Goal: Information Seeking & Learning: Check status

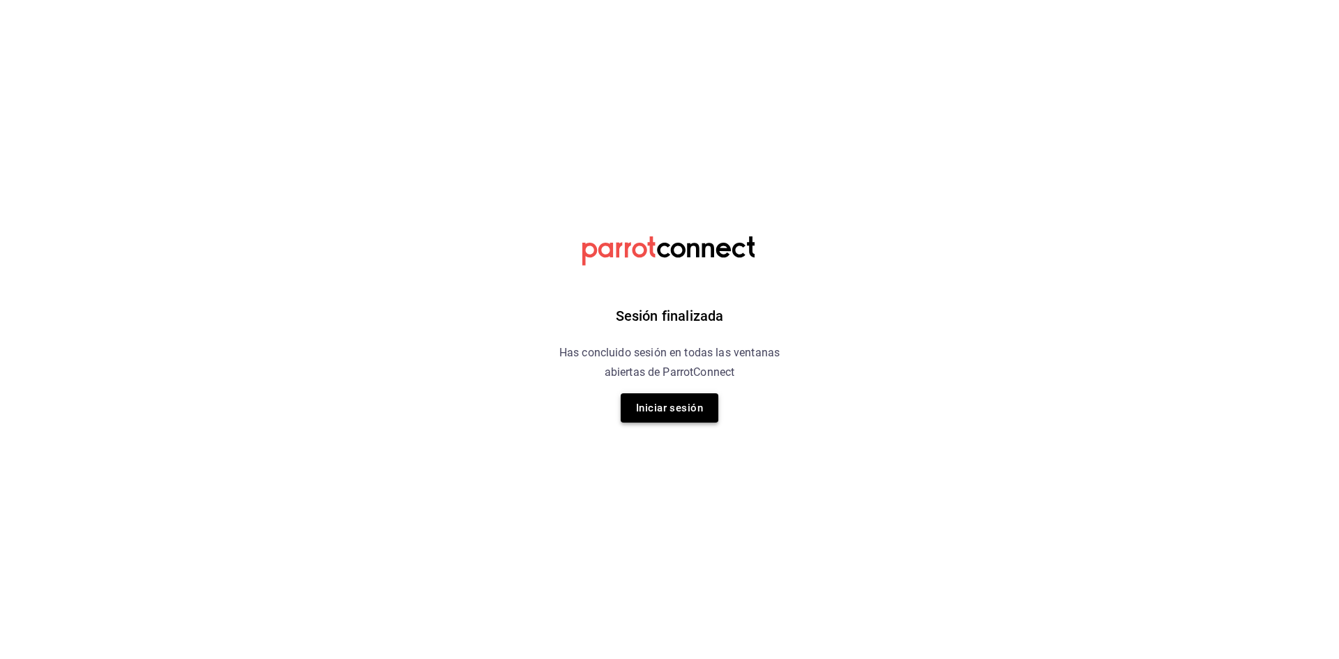
click at [665, 409] on button "Iniciar sesión" at bounding box center [670, 407] width 98 height 29
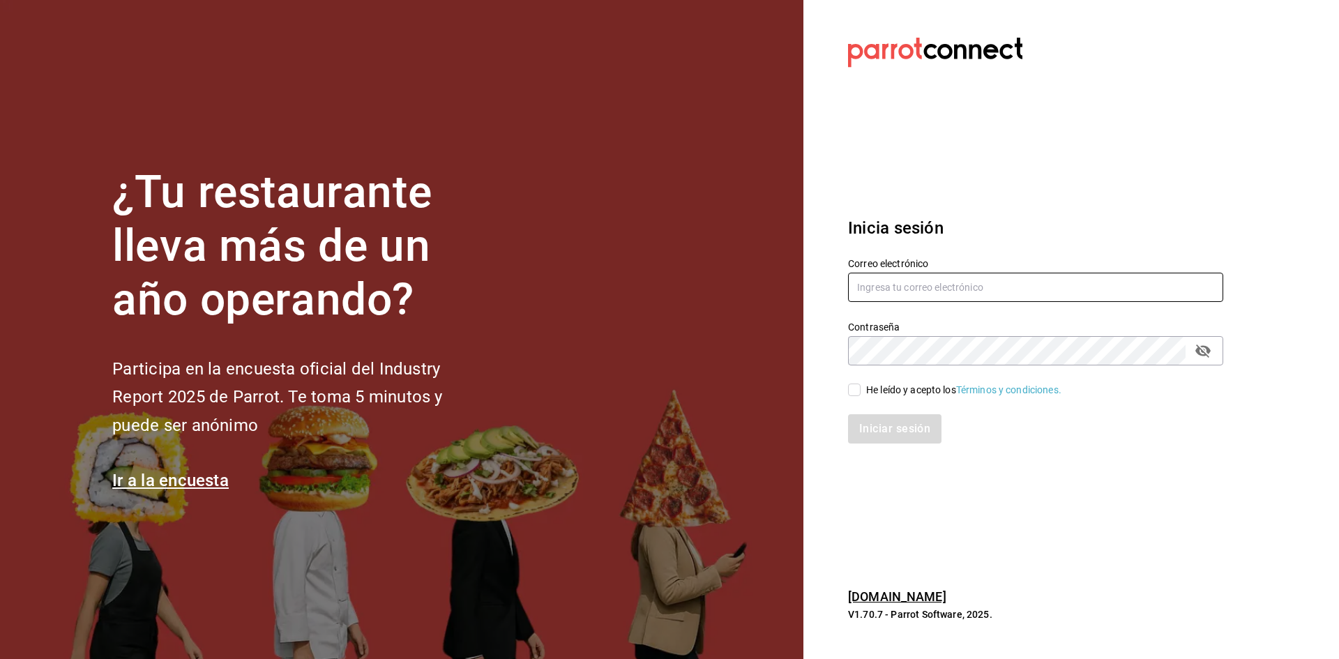
type input "[PERSON_NAME][EMAIL_ADDRESS][DOMAIN_NAME]"
click at [851, 393] on input "He leído y acepto los Términos y condiciones." at bounding box center [854, 390] width 13 height 13
checkbox input "true"
click at [1203, 356] on icon "passwordField" at bounding box center [1202, 350] width 15 height 13
click at [865, 427] on button "Iniciar sesión" at bounding box center [895, 428] width 95 height 29
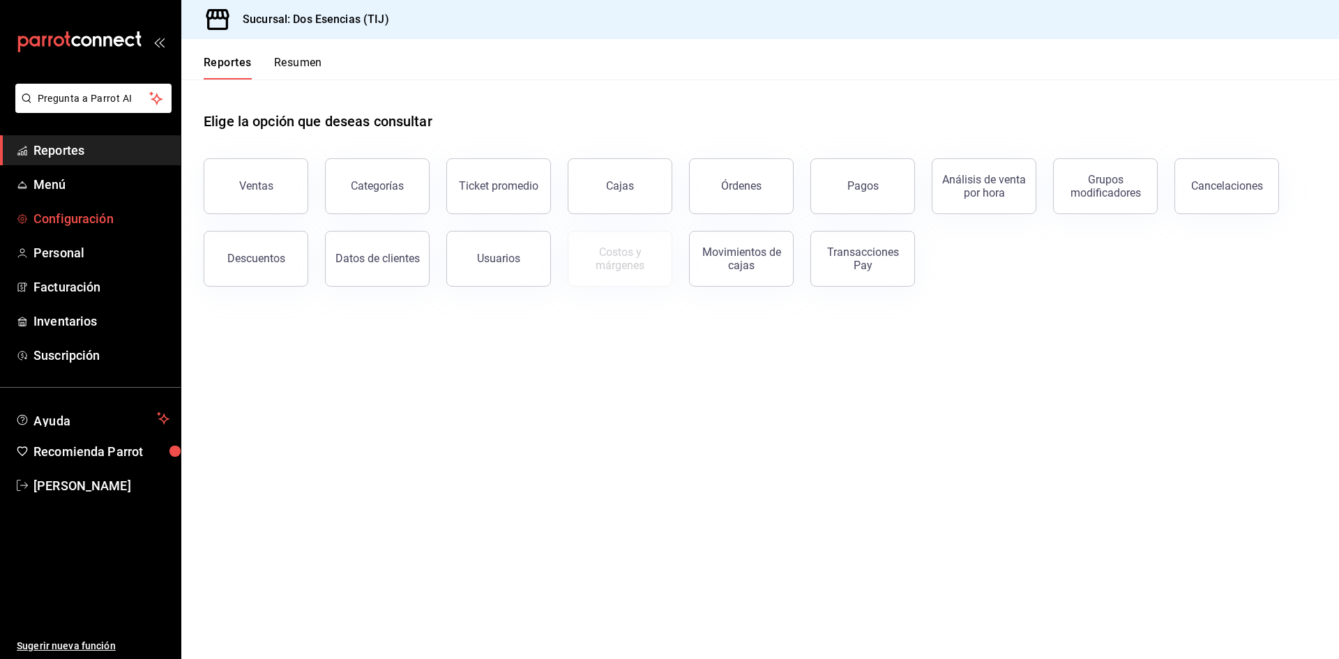
click at [96, 219] on span "Configuración" at bounding box center [101, 218] width 136 height 19
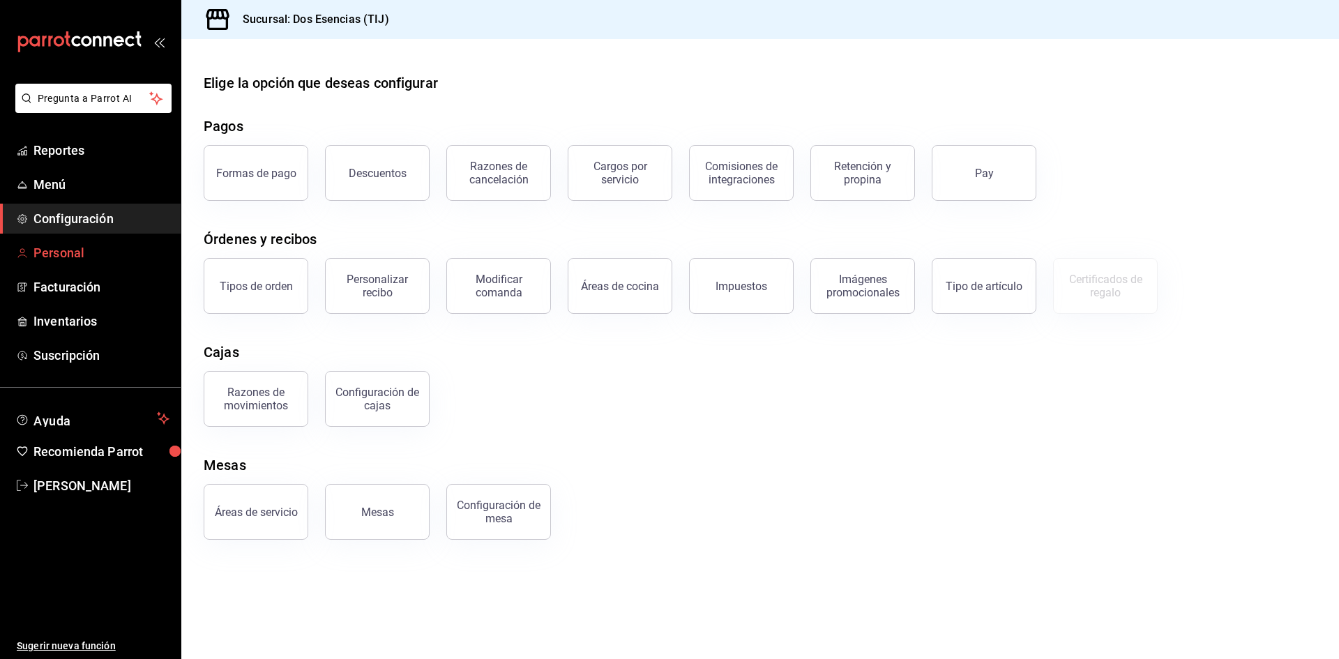
click at [63, 252] on span "Personal" at bounding box center [101, 252] width 136 height 19
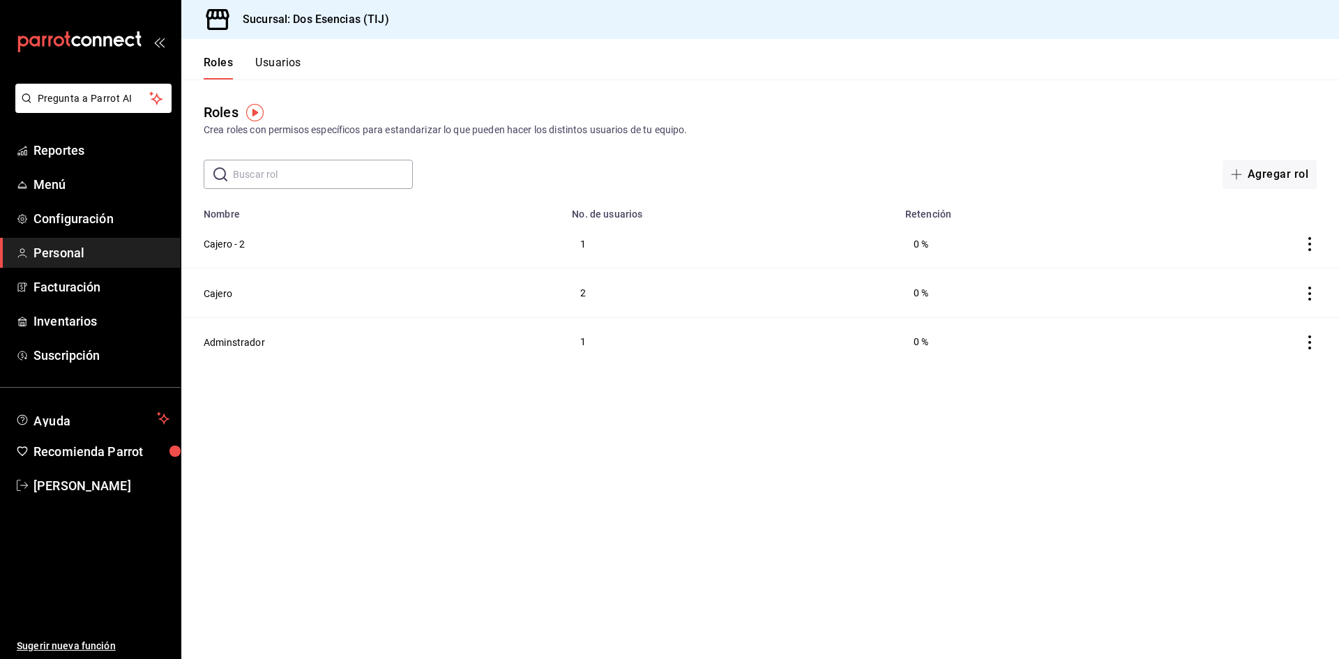
click at [291, 178] on input "text" at bounding box center [323, 174] width 180 height 28
click at [253, 340] on button "Adminstrador" at bounding box center [234, 342] width 61 height 14
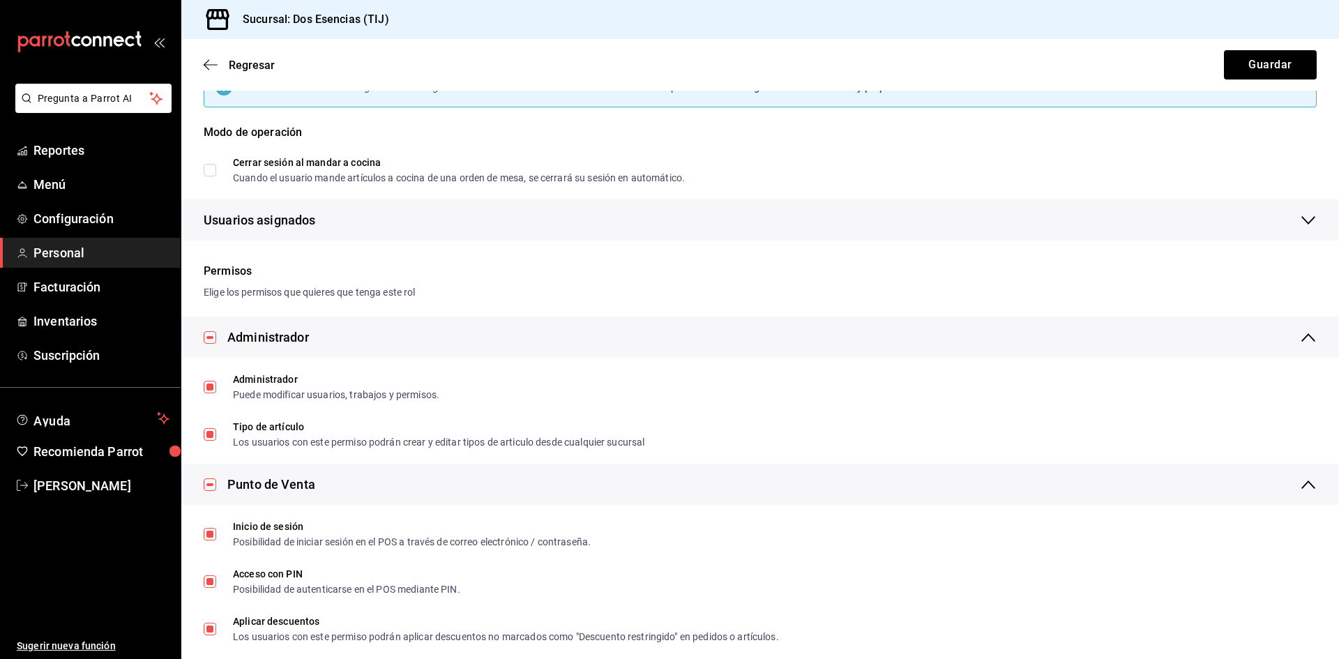
scroll to position [418, 0]
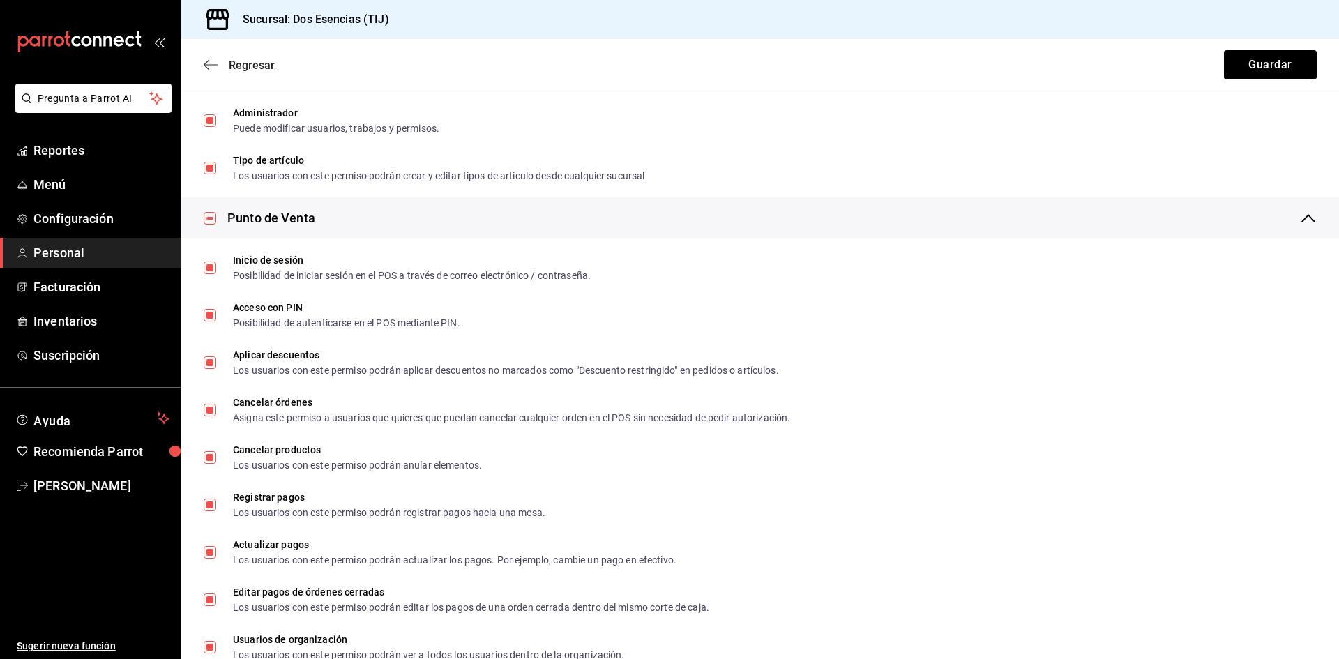
click at [212, 64] on icon "button" at bounding box center [211, 65] width 14 height 13
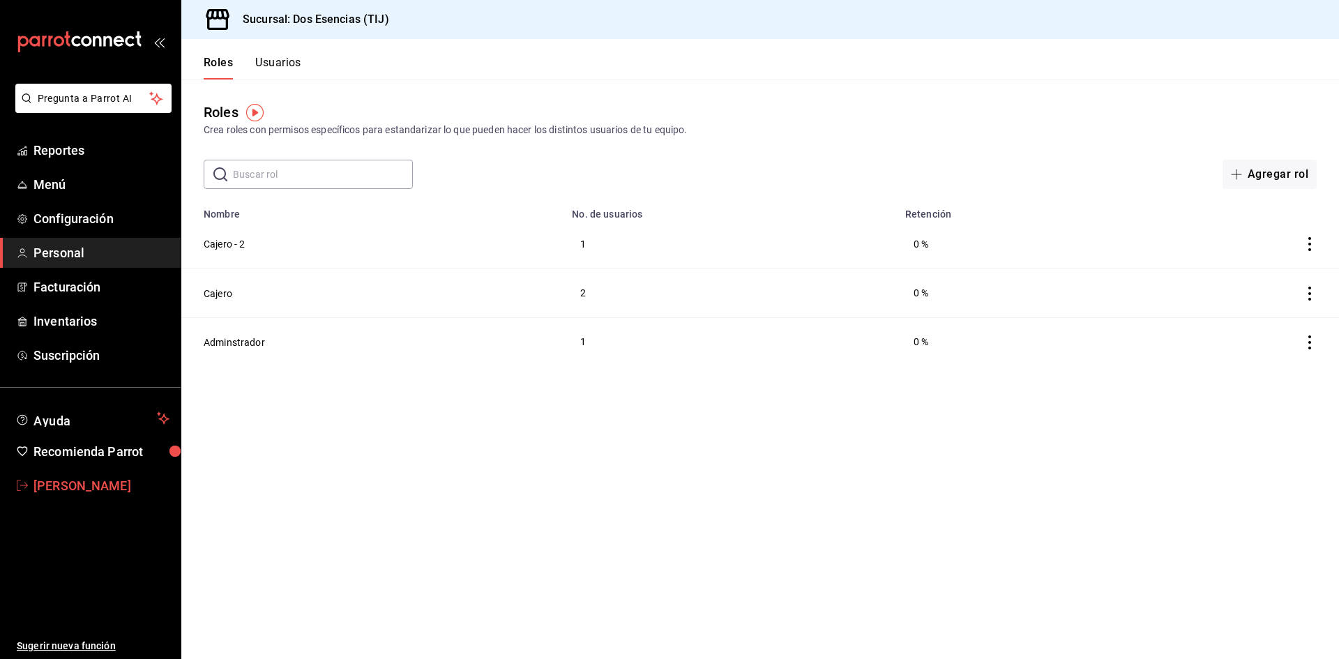
click at [110, 487] on span "[PERSON_NAME]" at bounding box center [101, 485] width 136 height 19
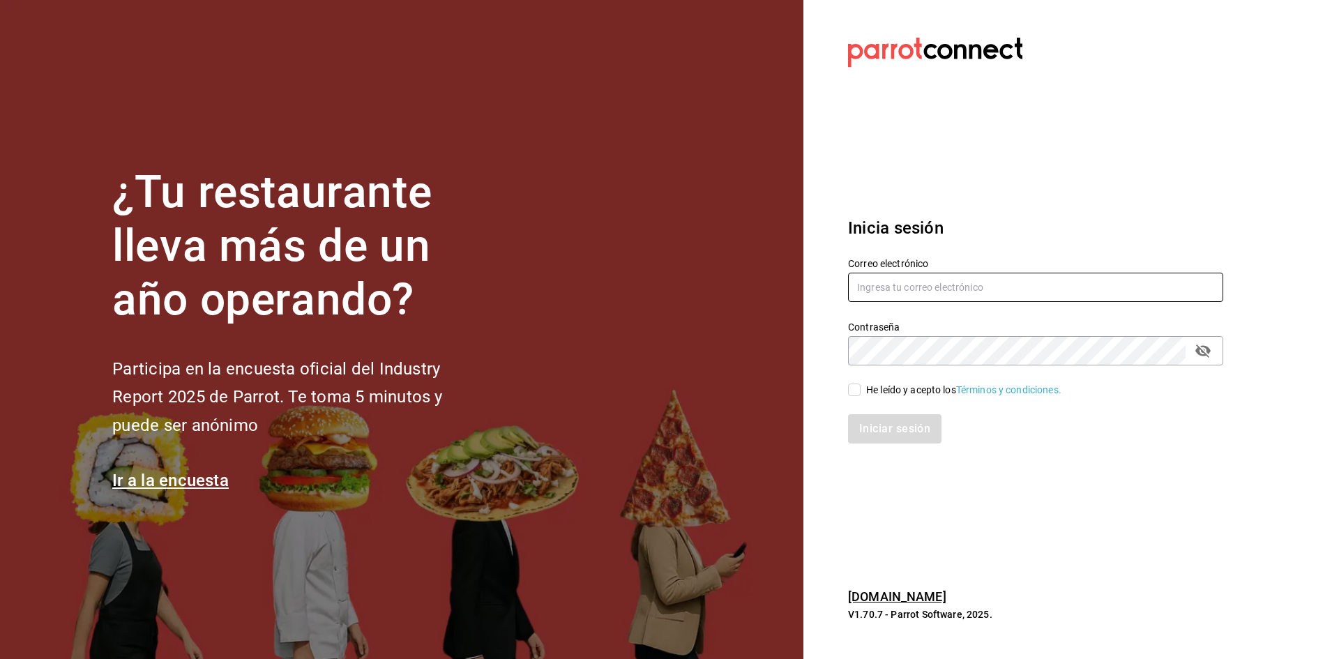
type input "[PERSON_NAME][EMAIL_ADDRESS][DOMAIN_NAME]"
click at [853, 394] on input "He leído y acepto los Términos y condiciones." at bounding box center [854, 390] width 13 height 13
checkbox input "true"
click at [881, 429] on button "Iniciar sesión" at bounding box center [895, 428] width 95 height 29
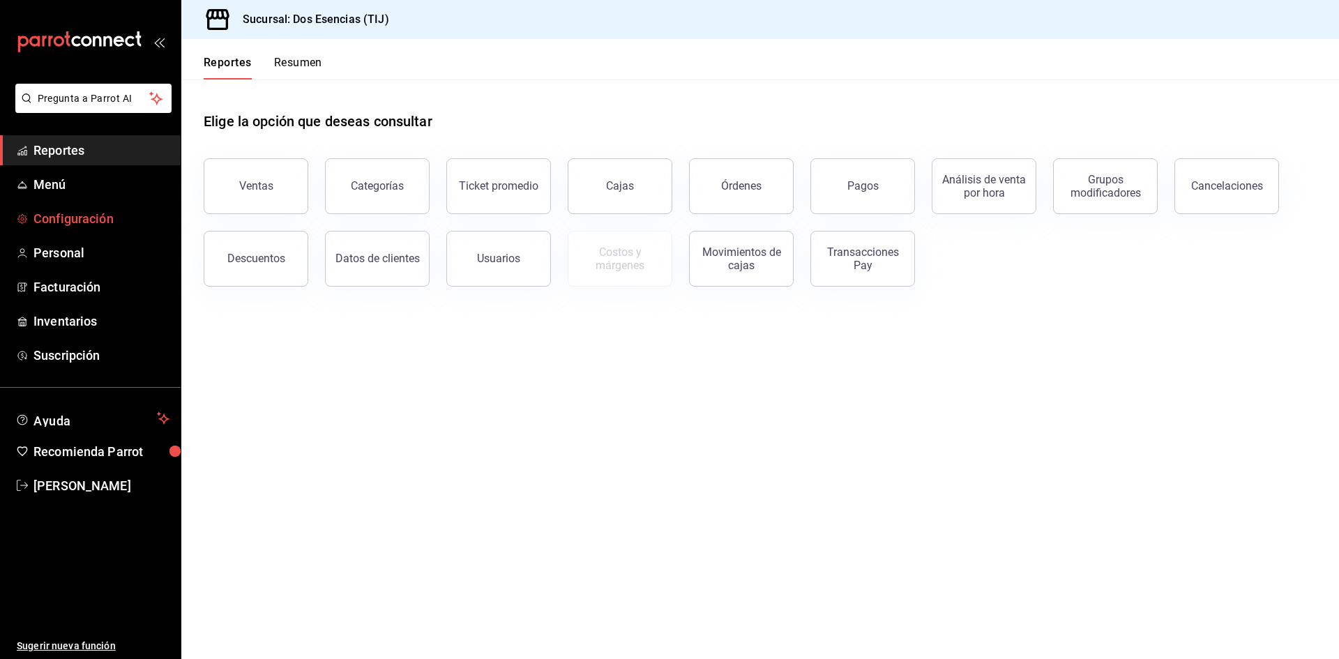
click at [91, 218] on span "Configuración" at bounding box center [101, 218] width 136 height 19
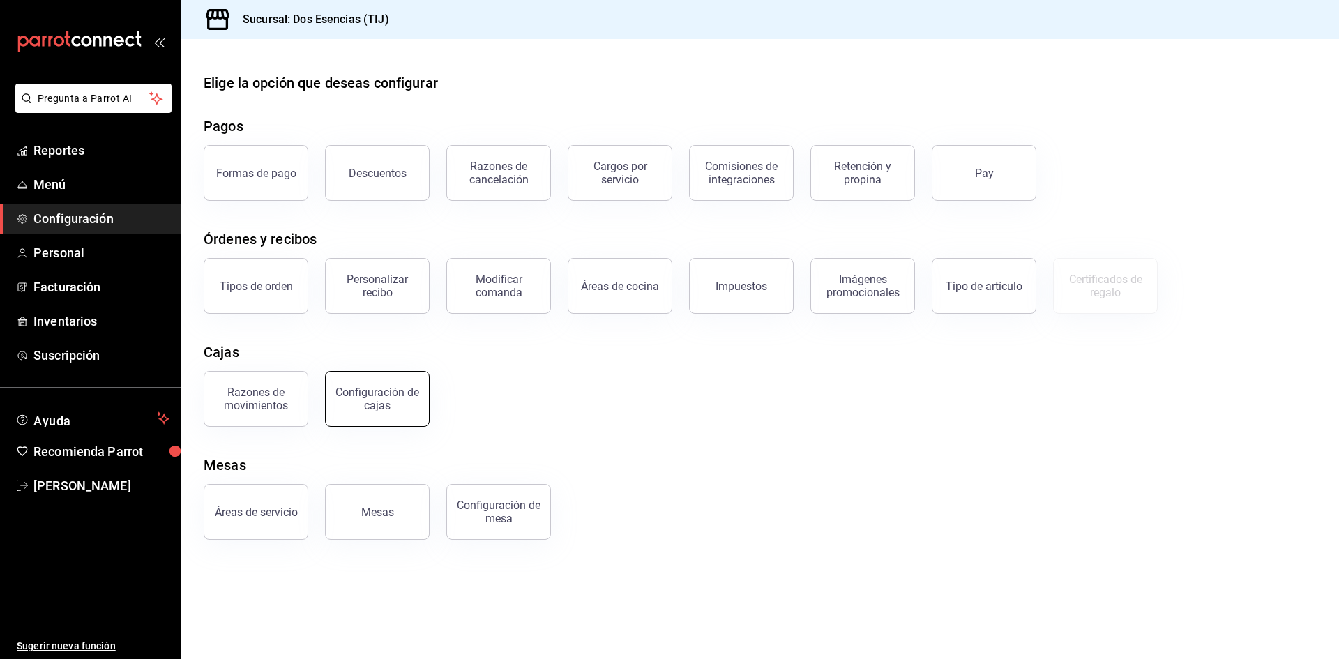
click at [397, 407] on div "Configuración de cajas" at bounding box center [377, 399] width 86 height 26
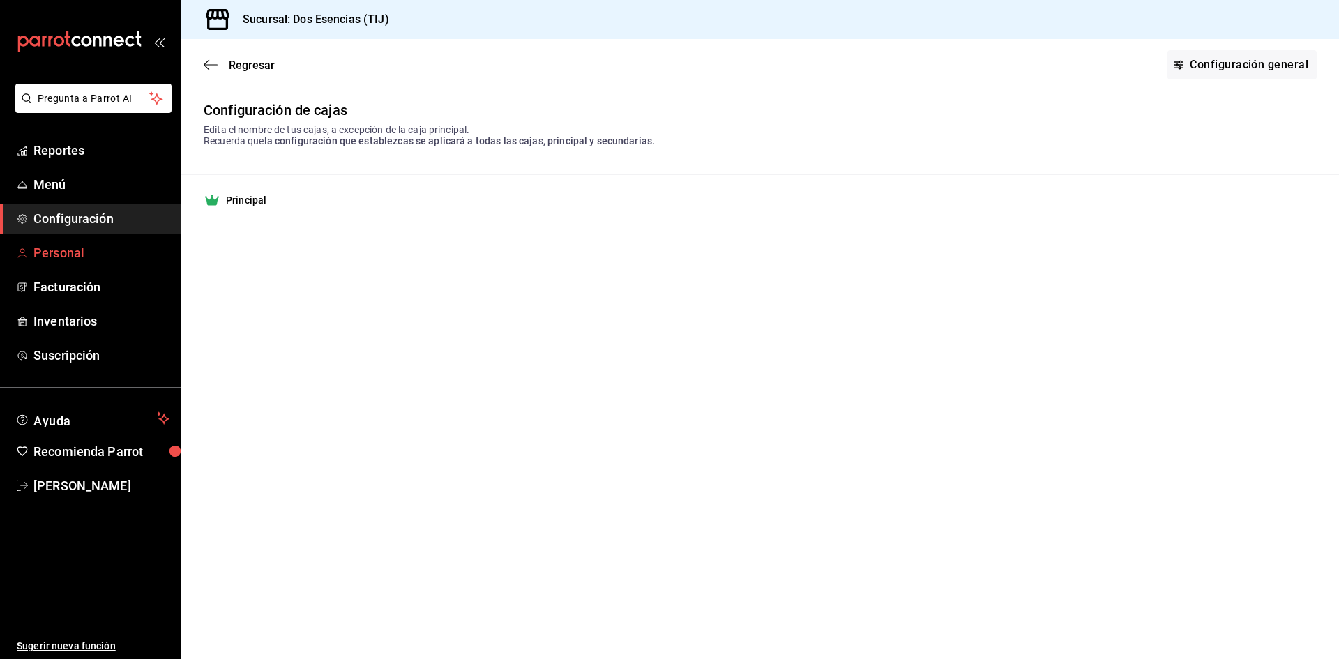
click at [43, 253] on span "Personal" at bounding box center [101, 252] width 136 height 19
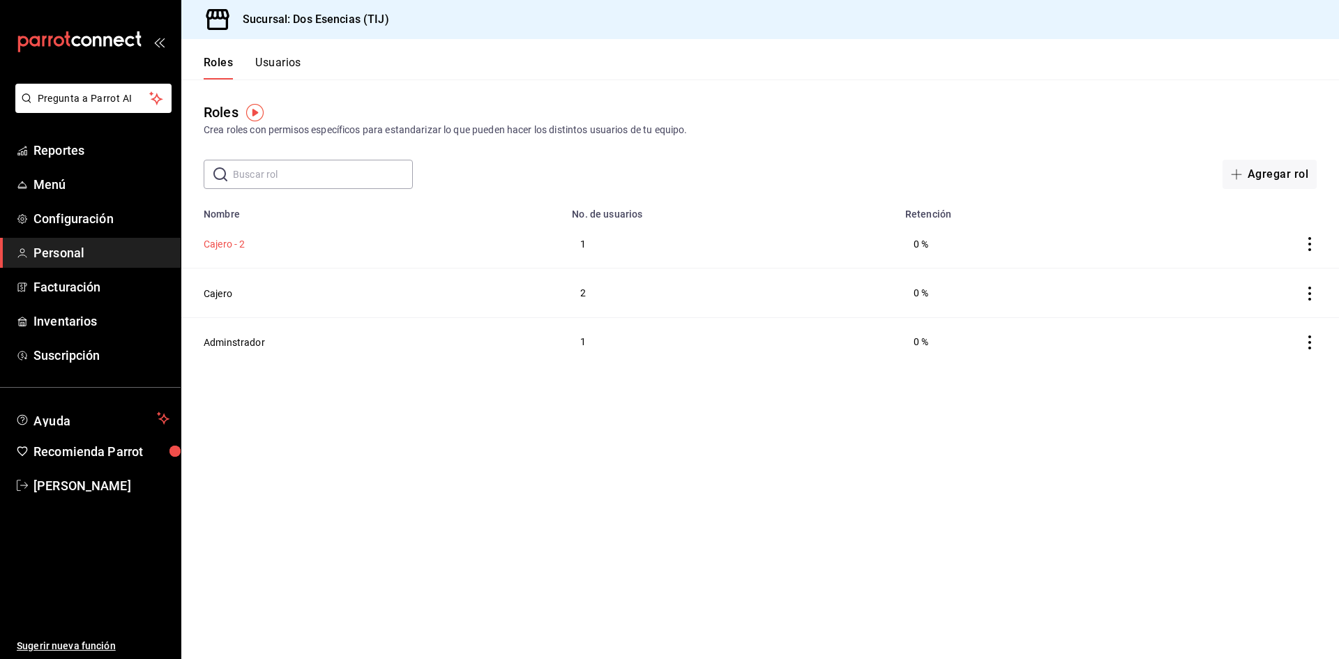
click at [215, 245] on button "Cajero - 2" at bounding box center [225, 244] width 42 height 14
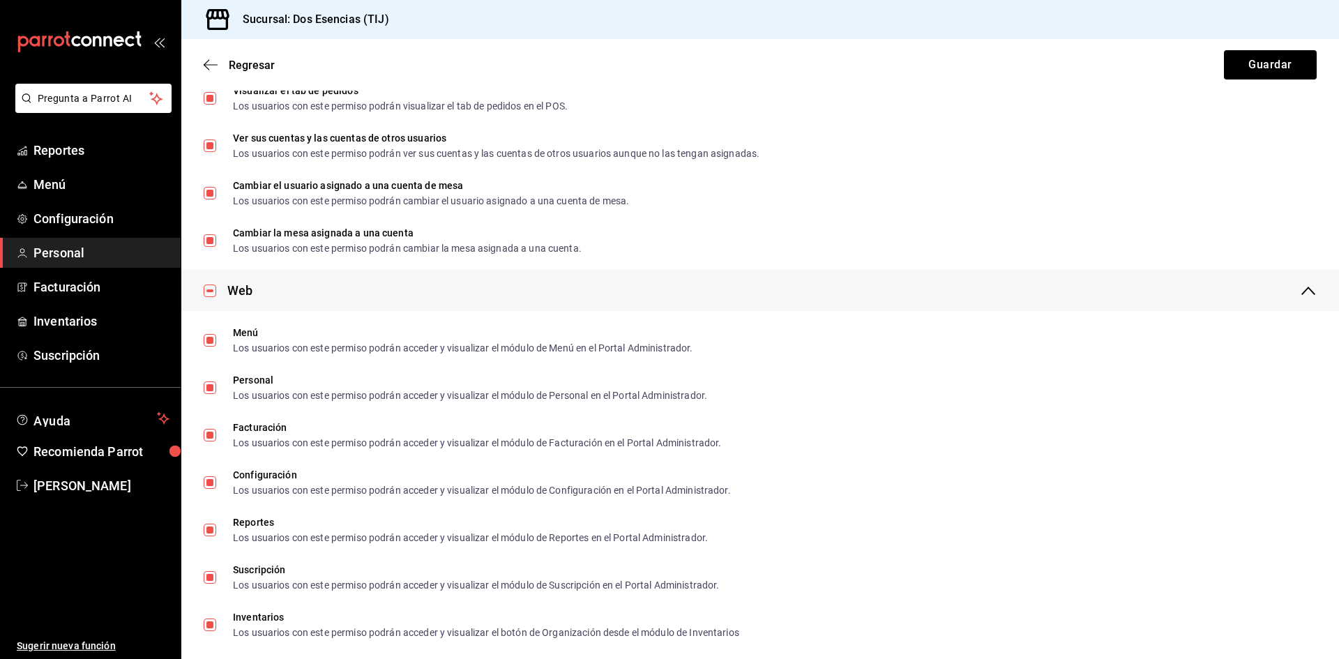
scroll to position [2022, 0]
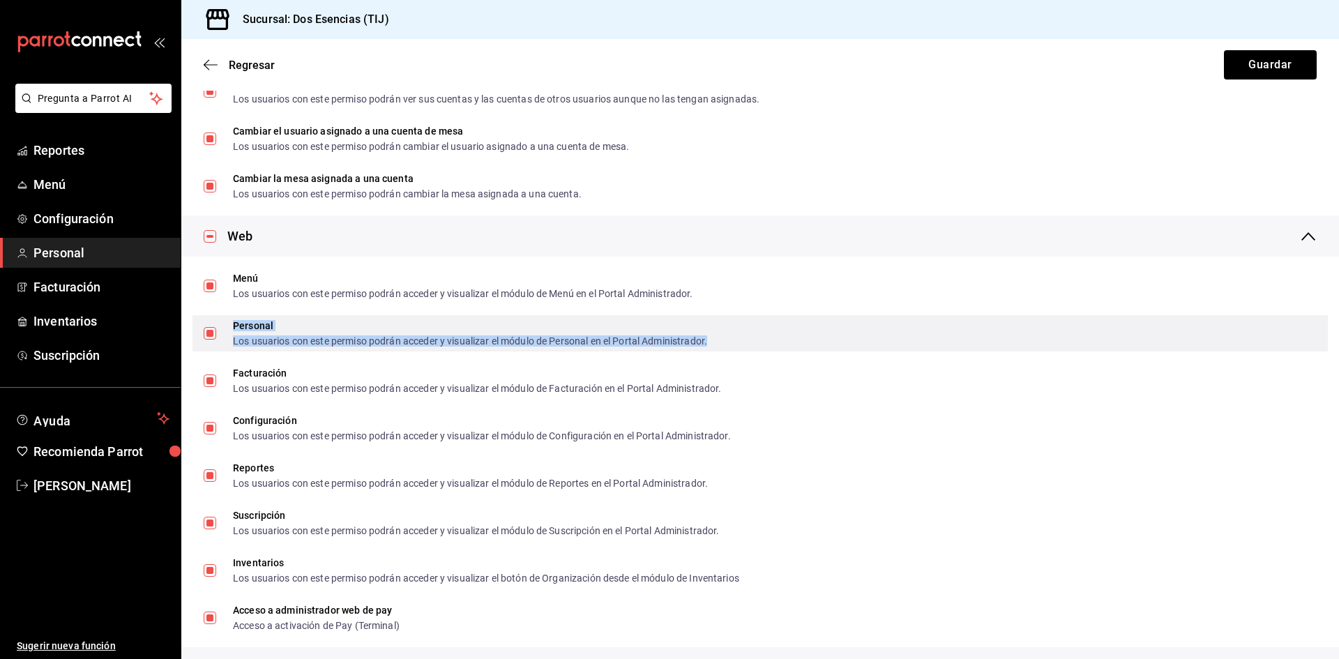
click at [266, 331] on div "Personal" at bounding box center [470, 326] width 474 height 10
checkbox input "false"
click at [266, 331] on div "Personal" at bounding box center [470, 326] width 474 height 10
click at [216, 331] on input "Personal Los usuarios con este permiso podrán acceder y visualizar el módulo de…" at bounding box center [210, 333] width 13 height 13
checkbox input "false"
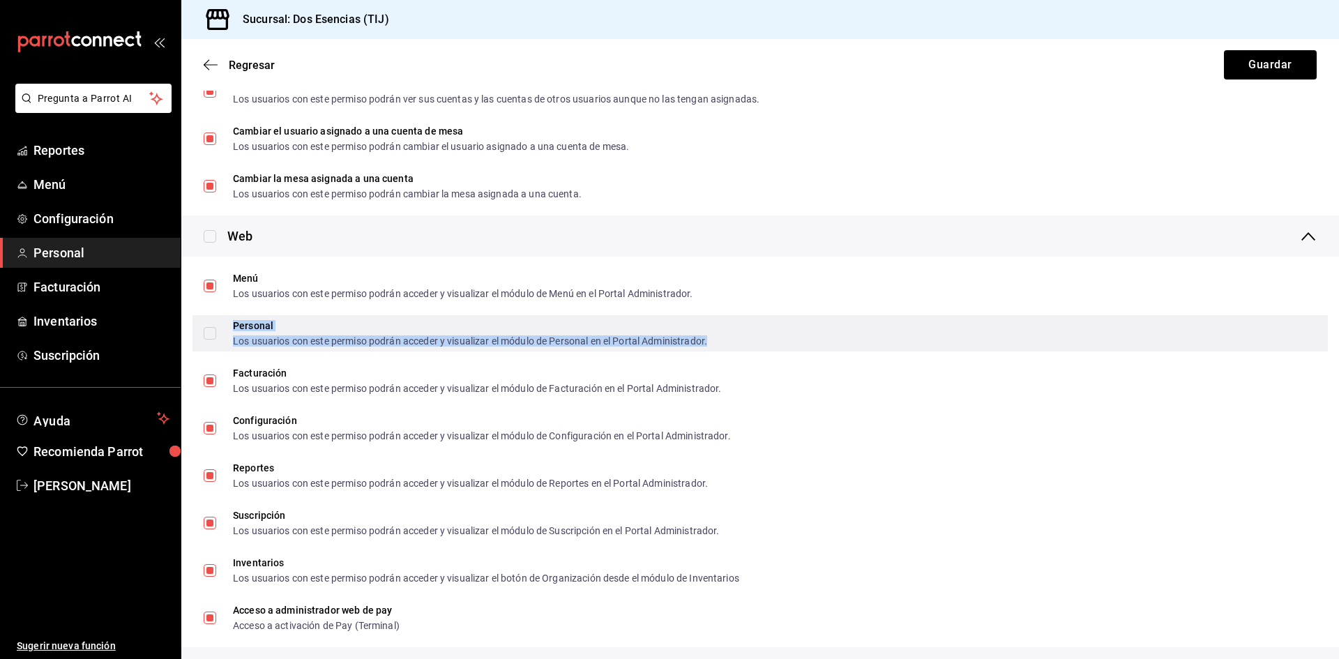
checkbox input "false"
click at [214, 342] on label "Personal Los usuarios con este permiso podrán acceder y visualizar el módulo de…" at bounding box center [455, 333] width 503 height 25
click at [214, 340] on input "Personal Los usuarios con este permiso podrán acceder y visualizar el módulo de…" at bounding box center [210, 333] width 13 height 13
checkbox input "false"
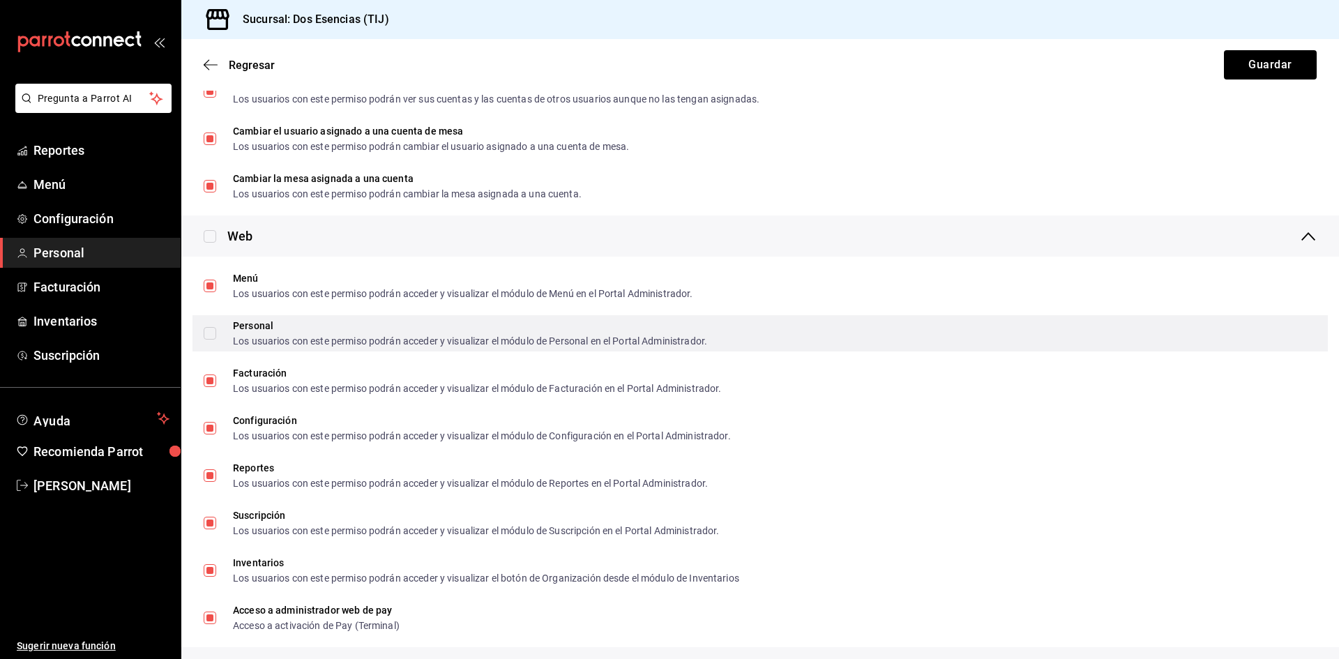
click at [206, 336] on input "Personal Los usuarios con este permiso podrán acceder y visualizar el módulo de…" at bounding box center [210, 333] width 13 height 13
checkbox input "true"
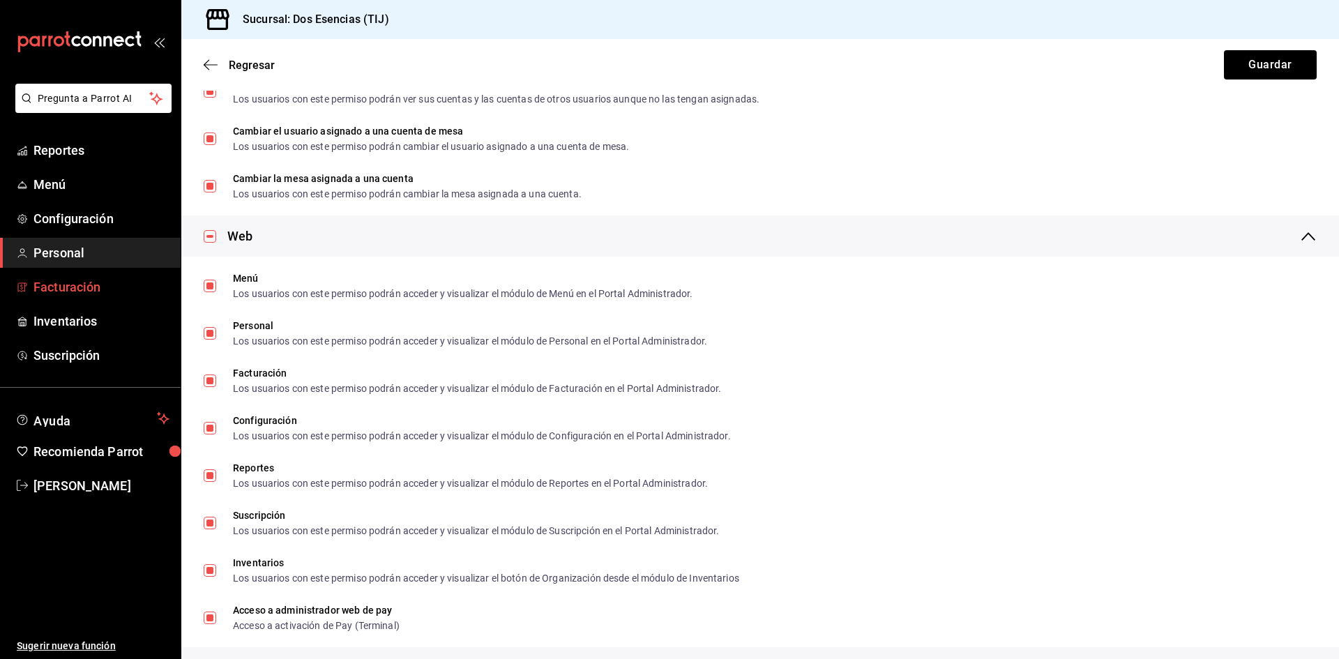
click at [63, 289] on span "Facturación" at bounding box center [101, 287] width 136 height 19
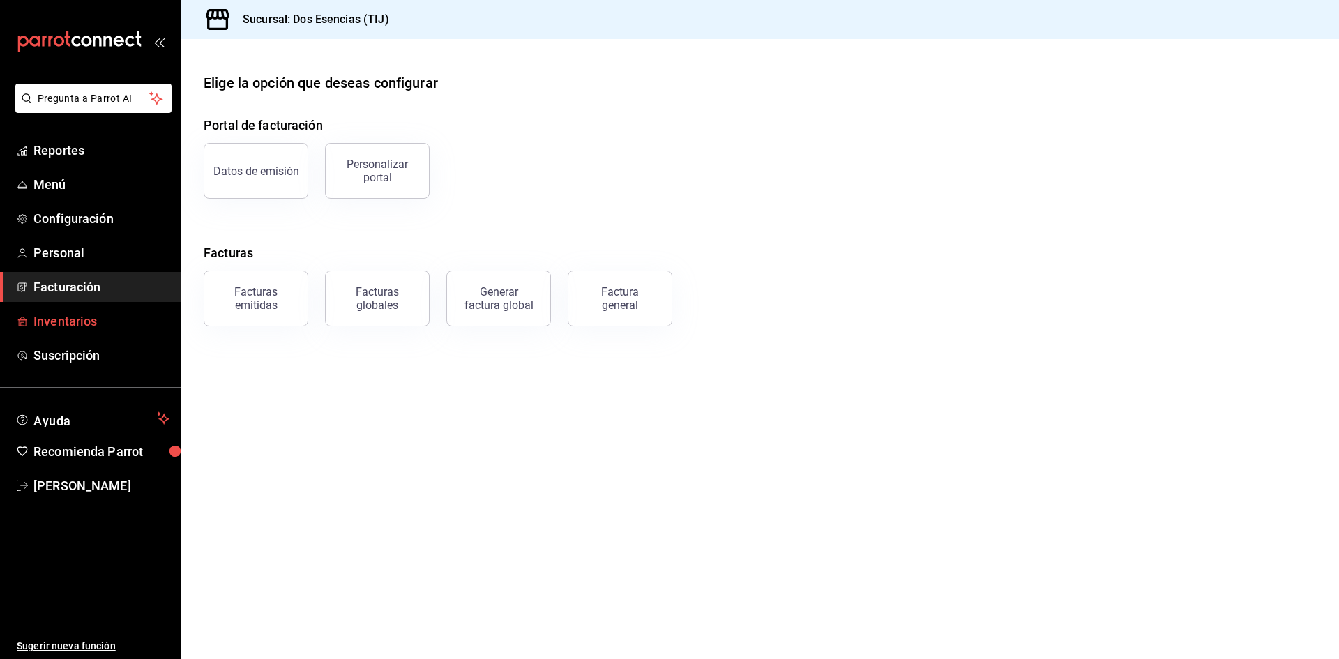
click at [63, 322] on span "Inventarios" at bounding box center [101, 321] width 136 height 19
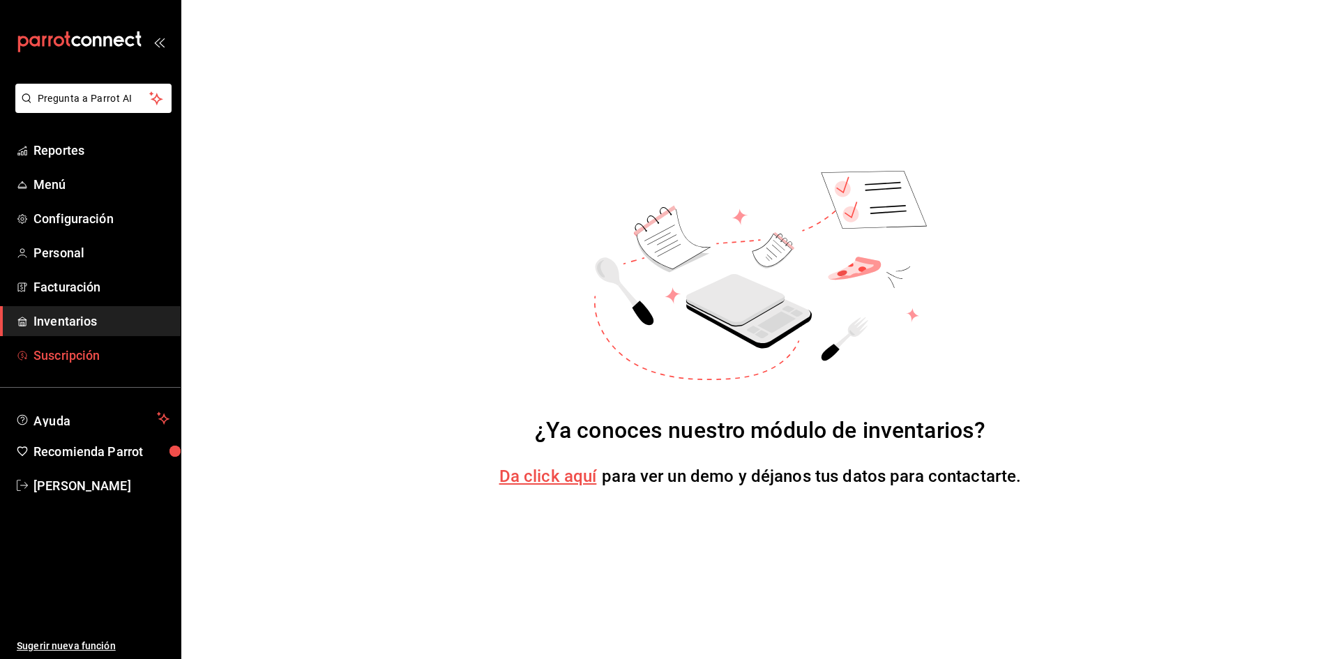
click at [54, 356] on span "Suscripción" at bounding box center [101, 355] width 136 height 19
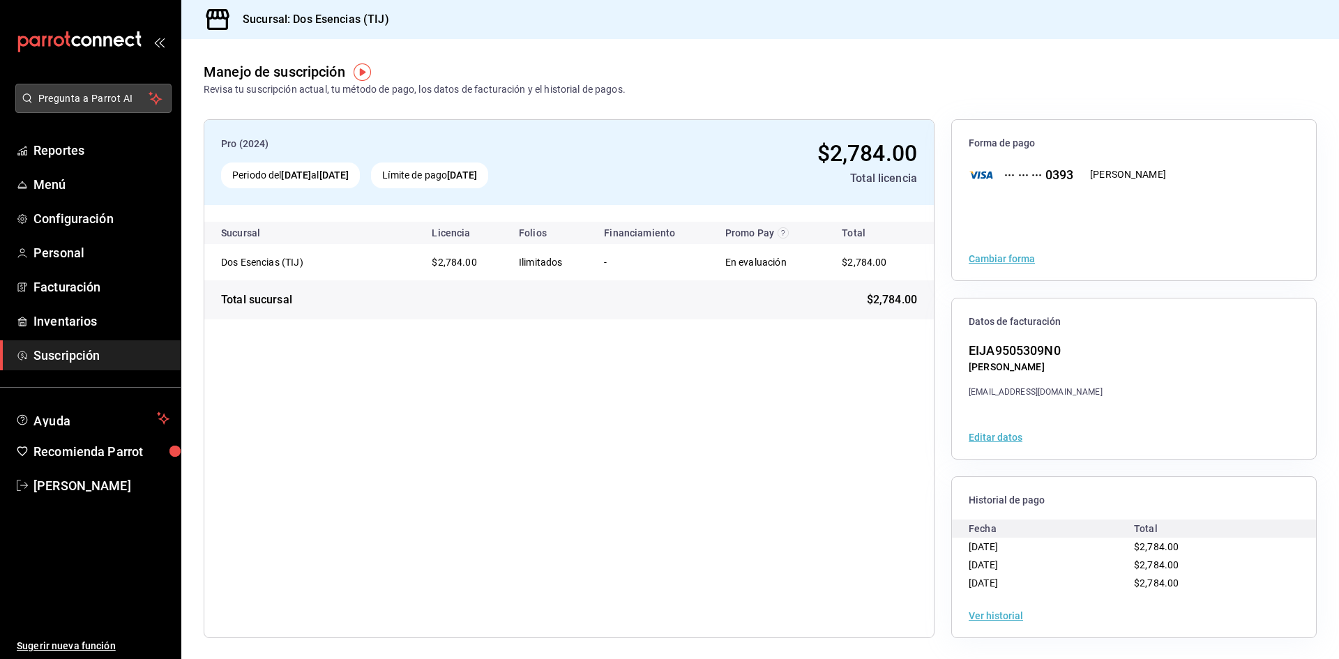
click at [121, 100] on span "Pregunta a Parrot AI" at bounding box center [93, 98] width 111 height 15
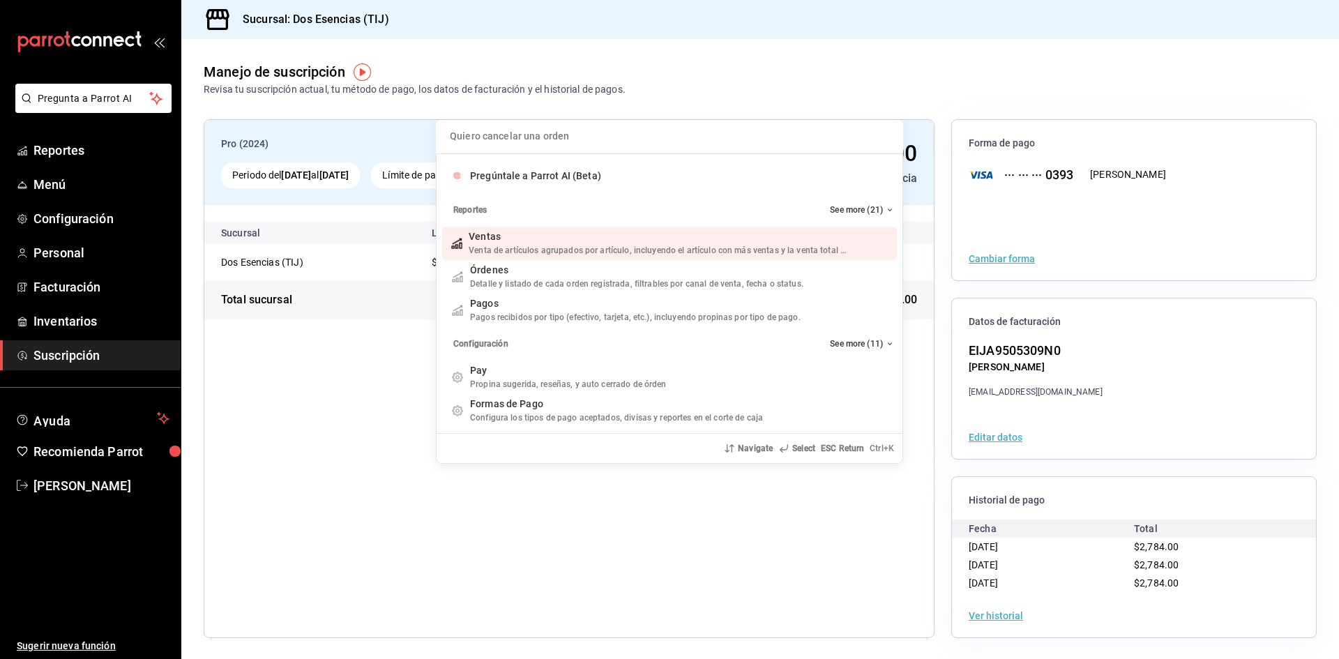
click at [86, 97] on div "Quiero cancelar una orden Pregúntale a Parrot AI (Beta) Reportes See more (21) …" at bounding box center [669, 329] width 1339 height 659
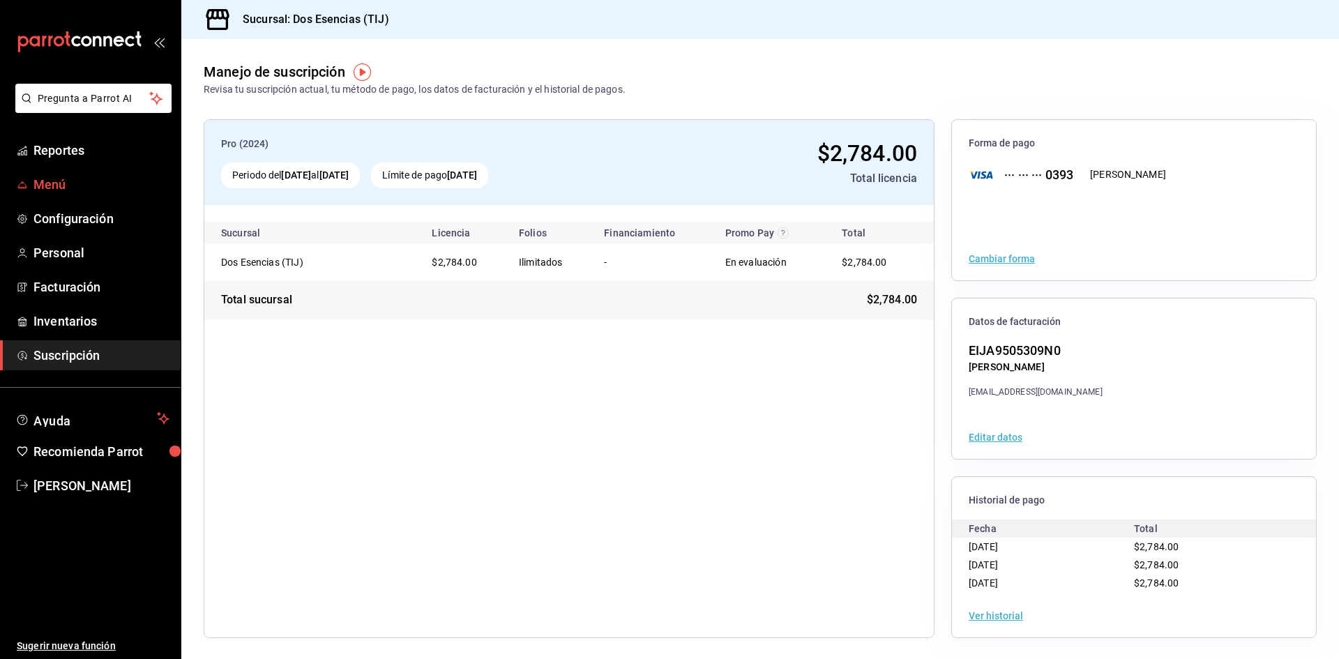
click at [56, 184] on span "Menú" at bounding box center [101, 184] width 136 height 19
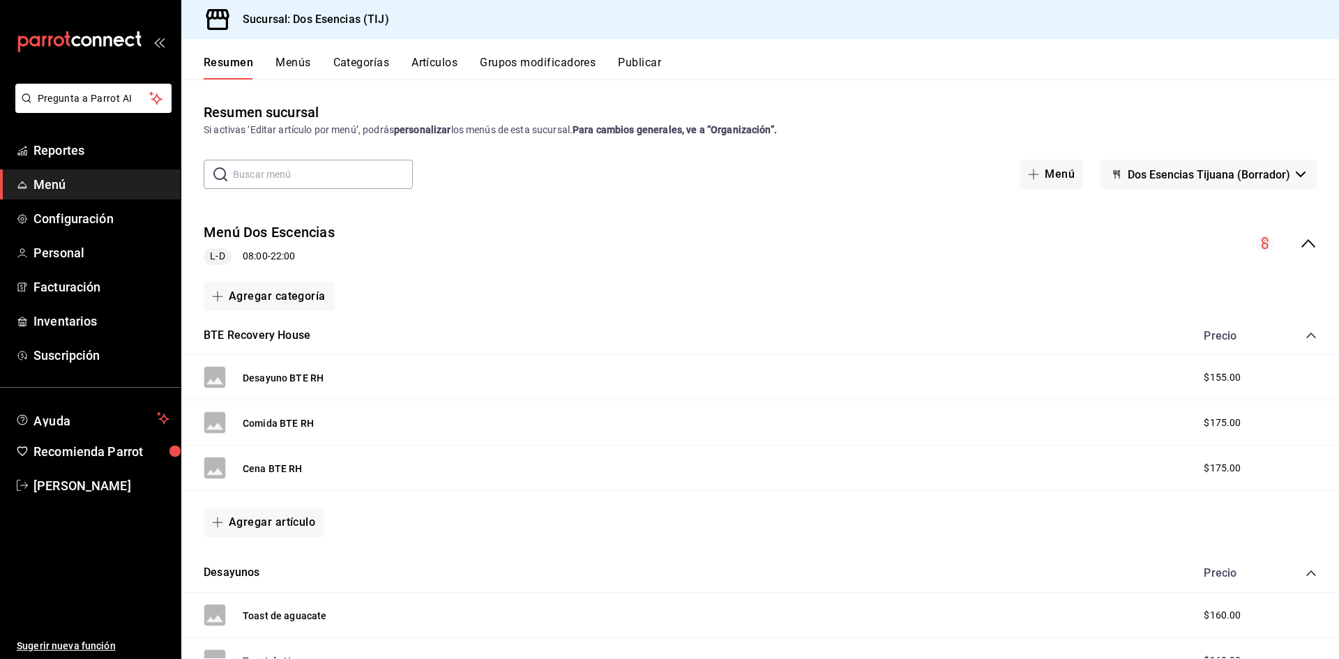
click at [553, 65] on button "Grupos modificadores" at bounding box center [538, 68] width 116 height 24
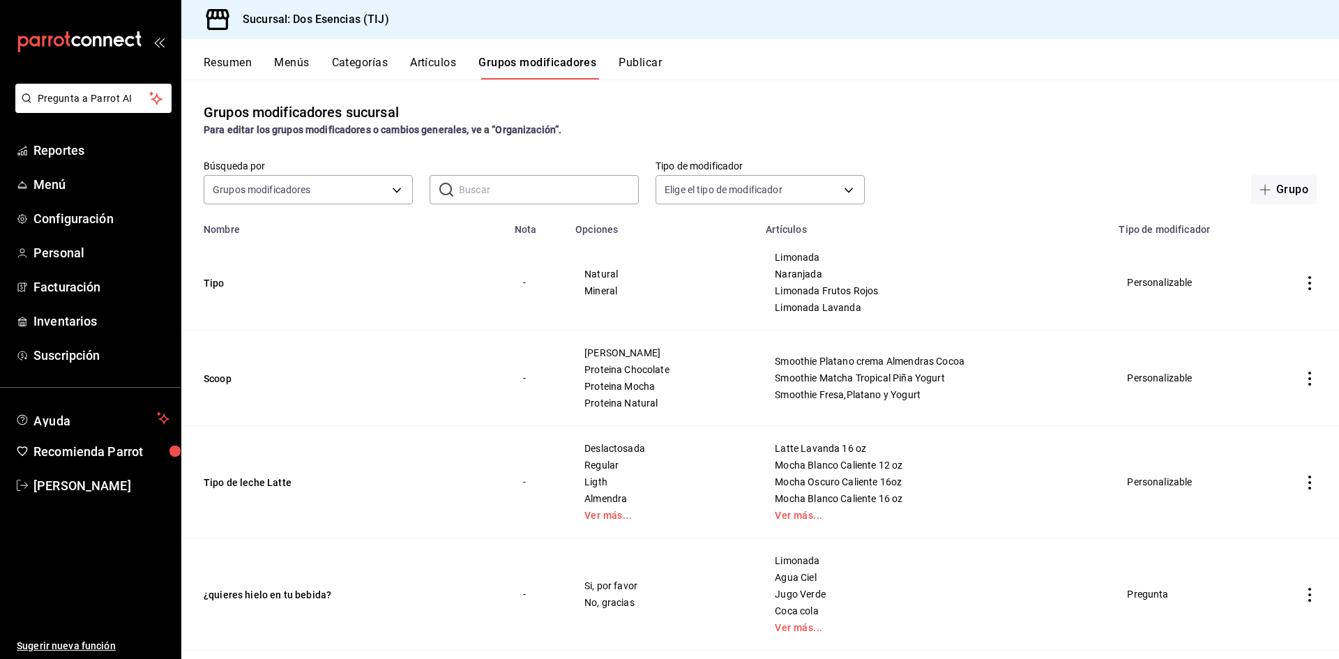
click at [232, 66] on button "Resumen" at bounding box center [228, 68] width 48 height 24
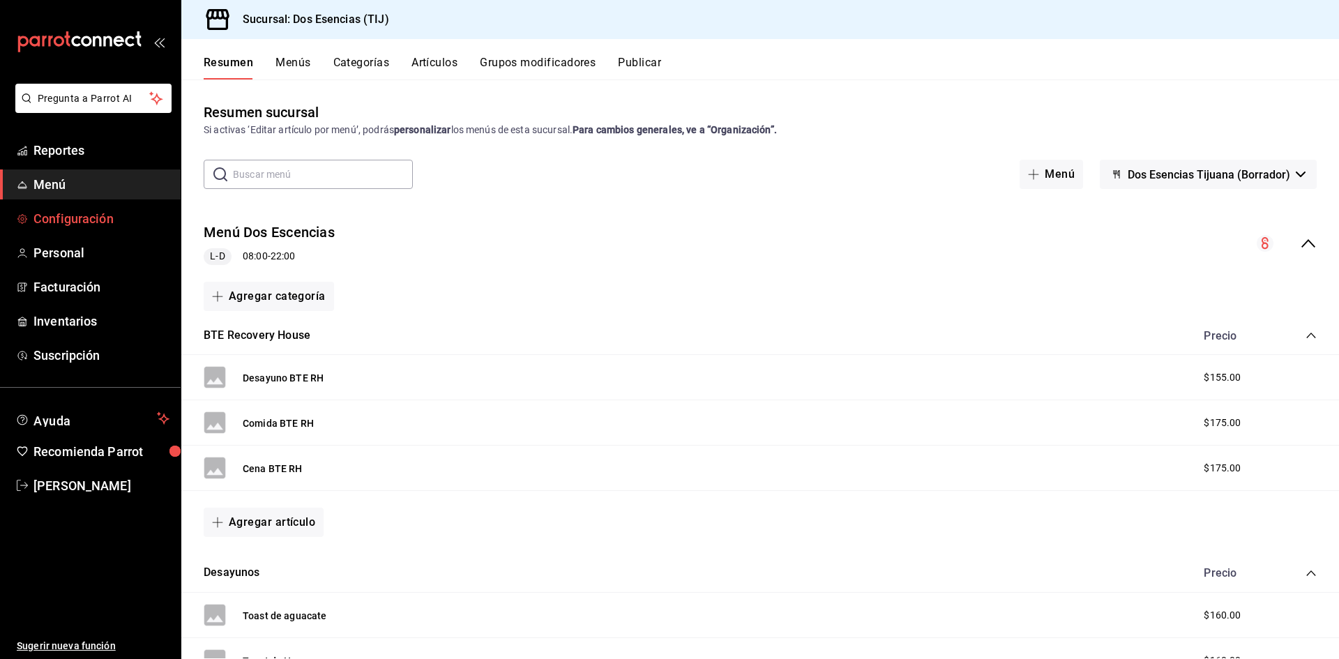
click at [39, 219] on span "Configuración" at bounding box center [101, 218] width 136 height 19
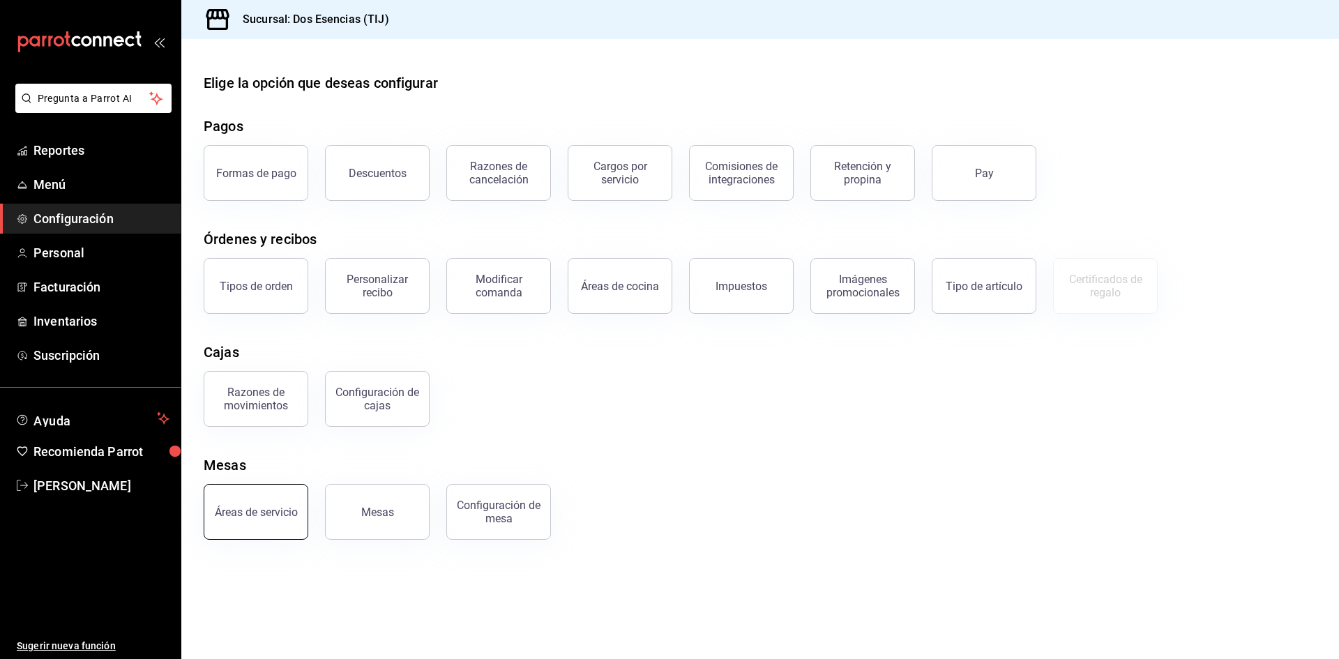
click at [259, 513] on div "Áreas de servicio" at bounding box center [256, 512] width 83 height 13
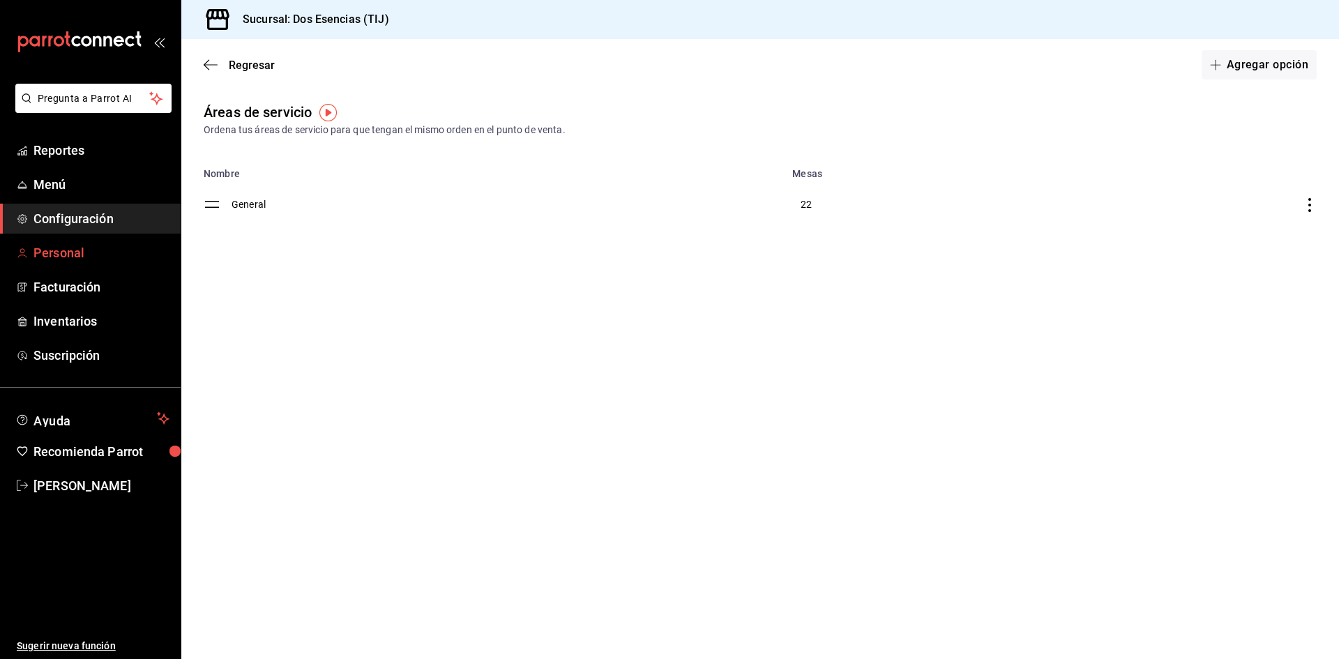
click at [59, 257] on span "Personal" at bounding box center [101, 252] width 136 height 19
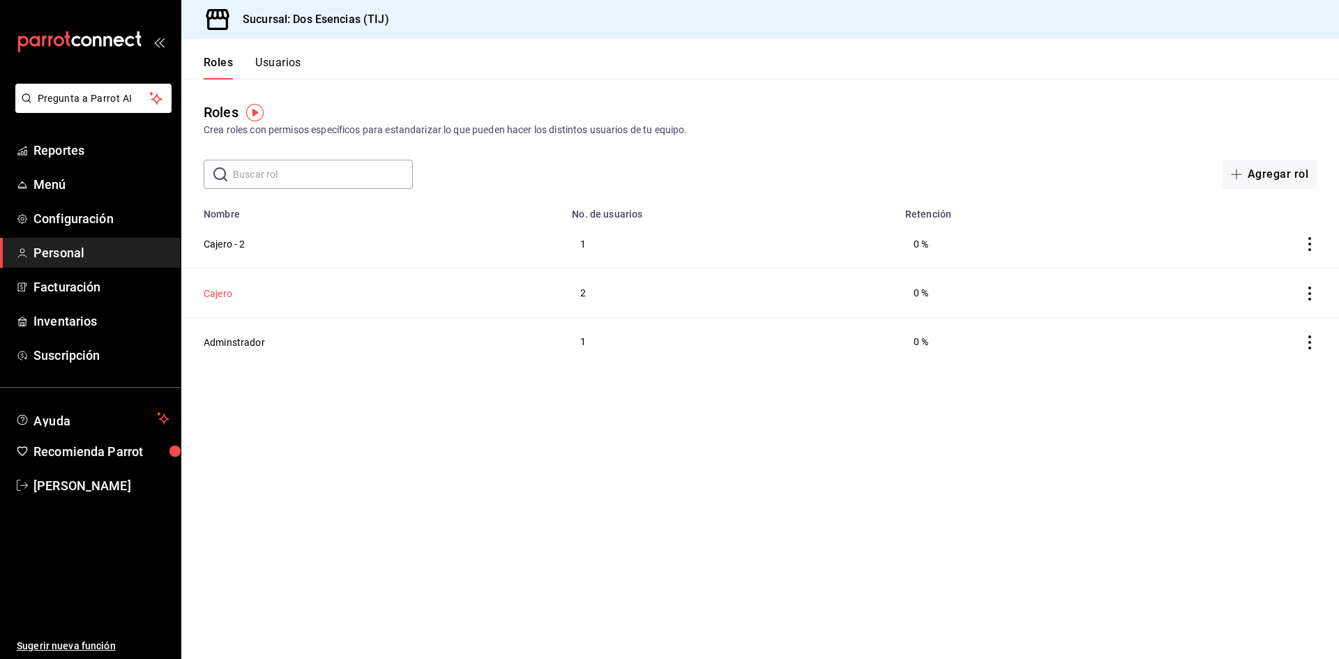
click at [212, 291] on button "Cajero" at bounding box center [218, 294] width 29 height 14
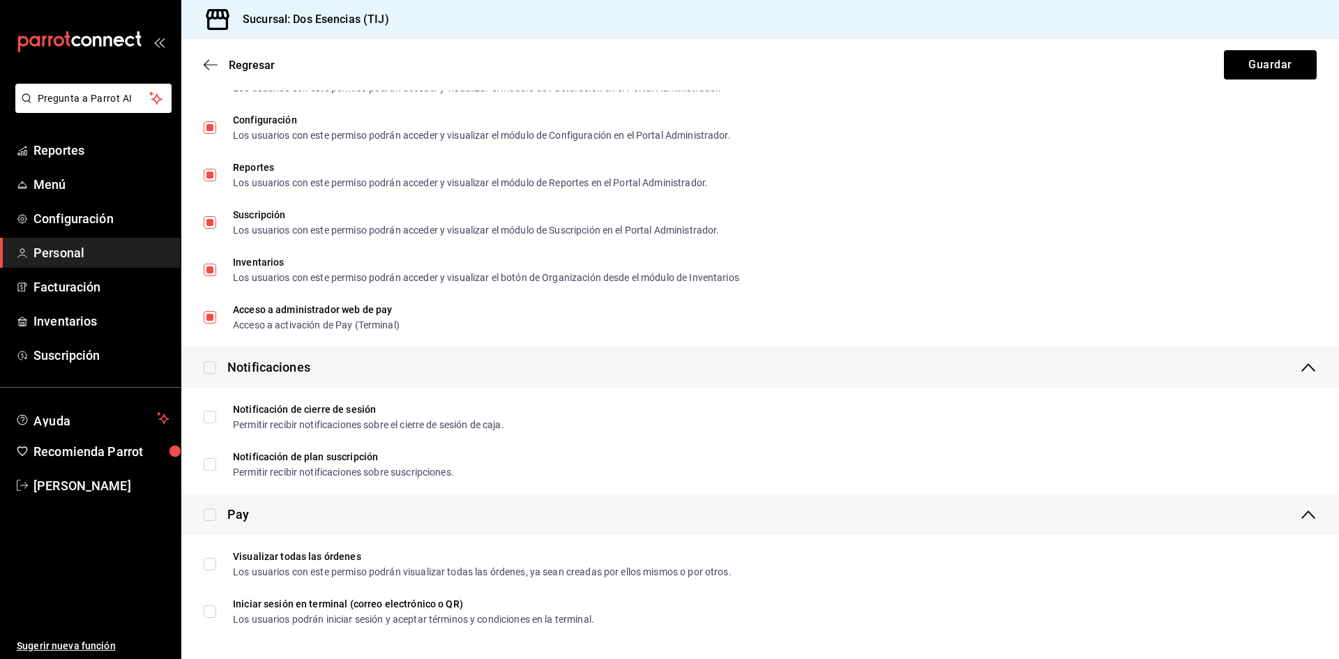
scroll to position [2327, 0]
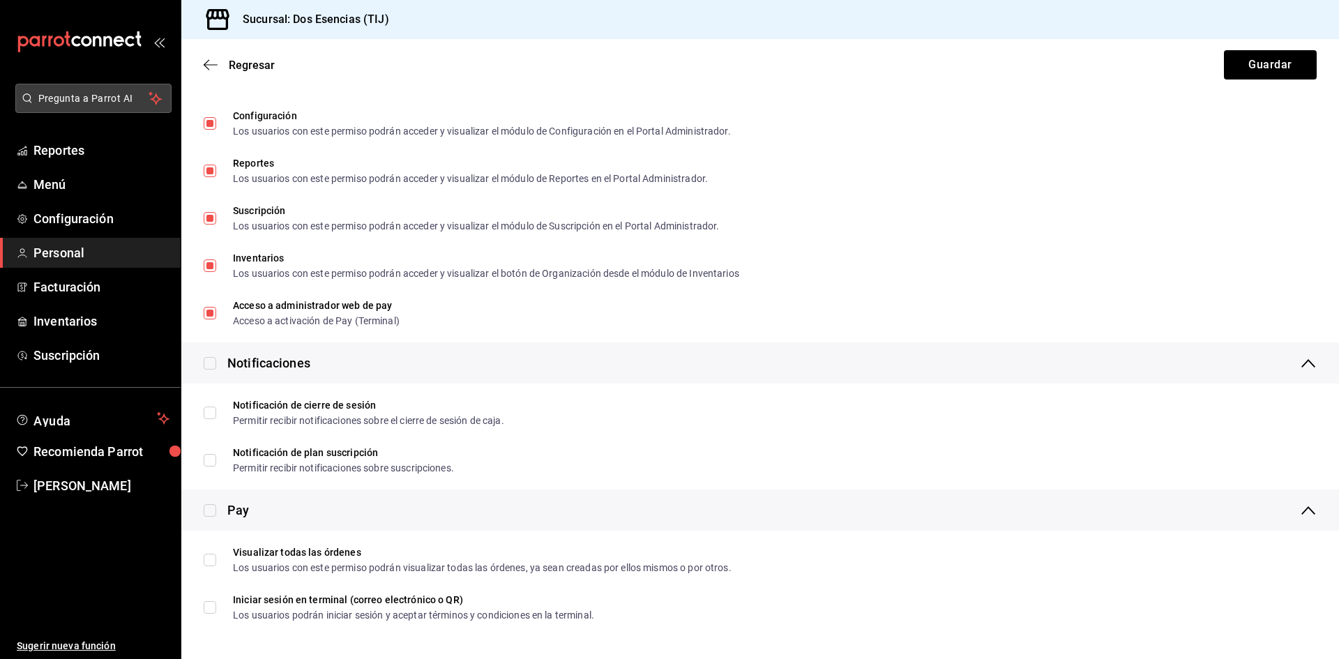
click at [49, 99] on span "Pregunta a Parrot AI" at bounding box center [93, 98] width 111 height 15
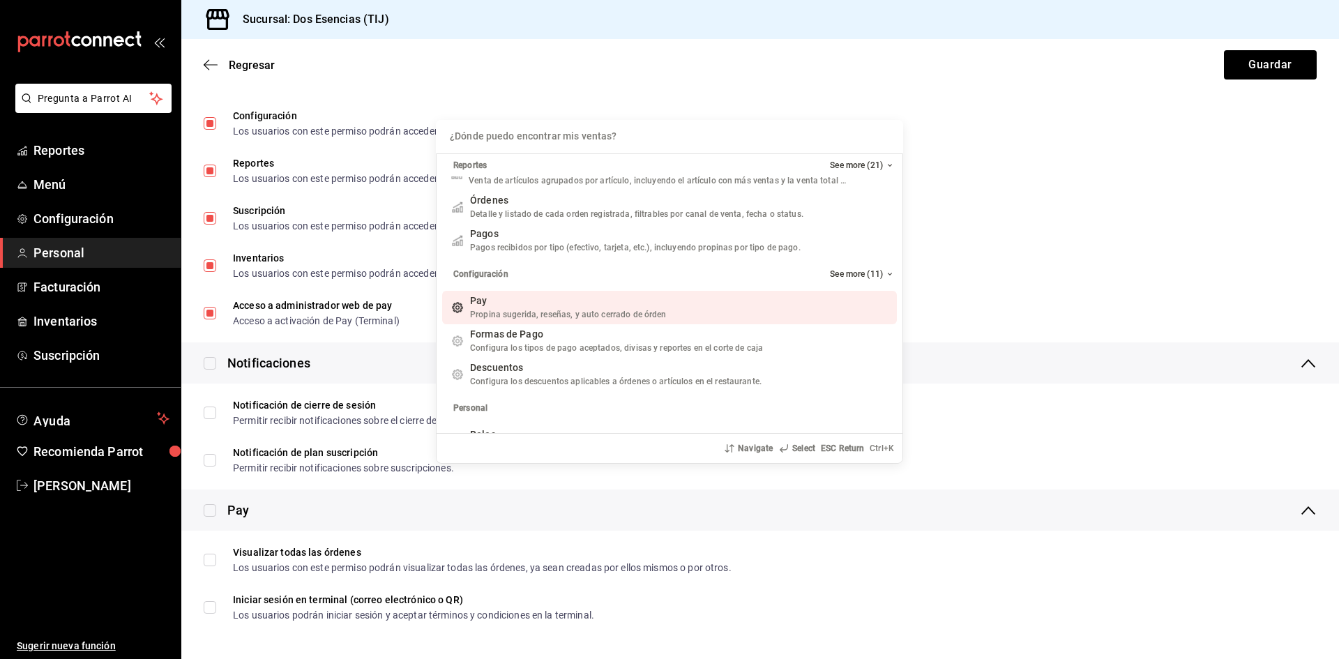
scroll to position [139, 0]
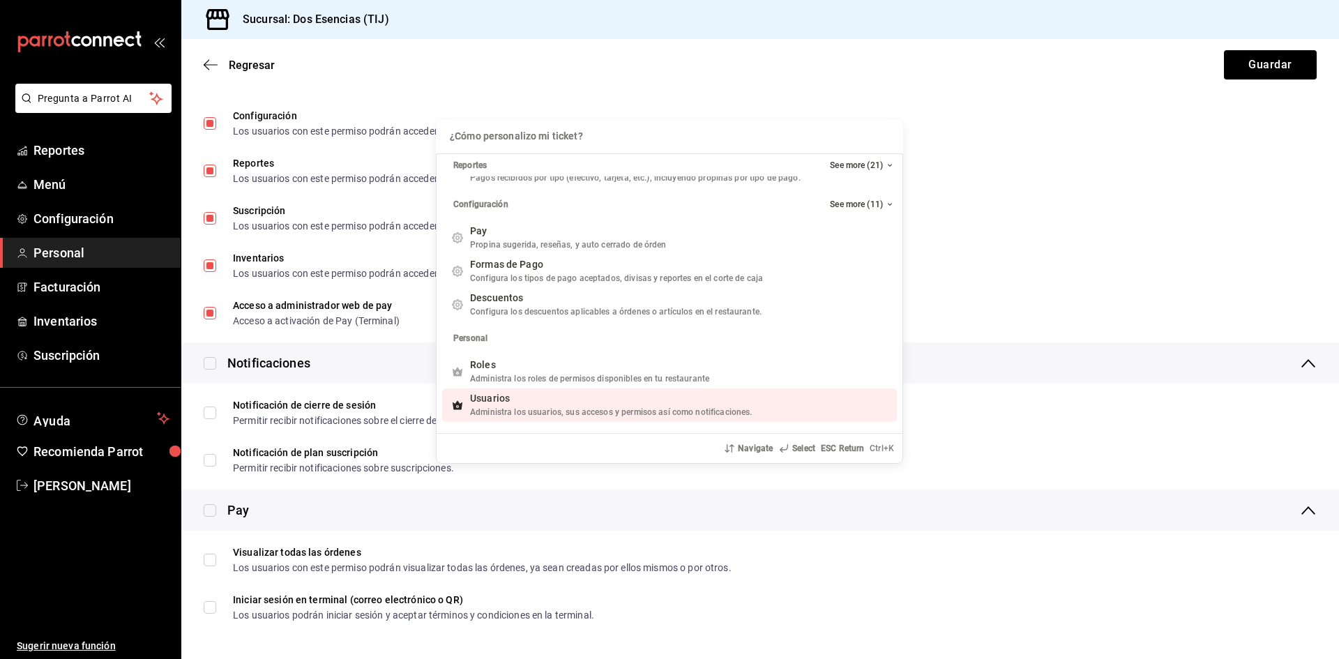
click at [497, 401] on span "Usuarios" at bounding box center [490, 398] width 40 height 11
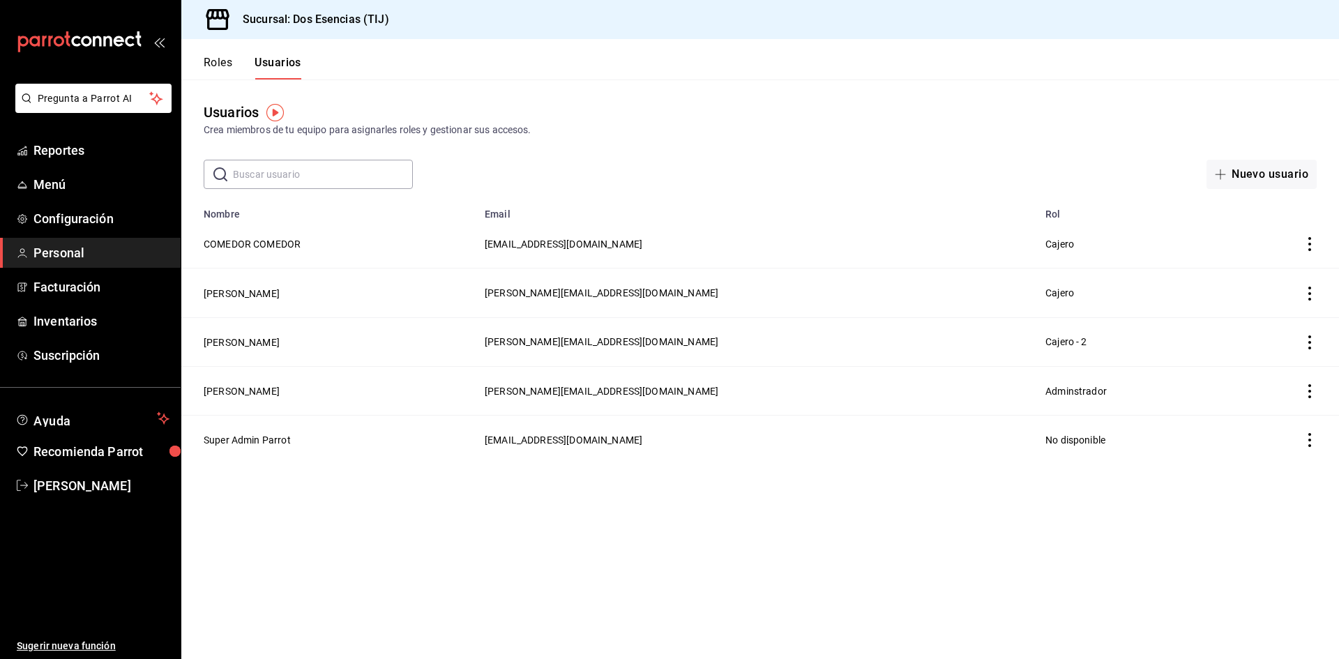
click at [319, 299] on td "[PERSON_NAME]" at bounding box center [328, 292] width 295 height 49
click at [258, 297] on button "[PERSON_NAME]" at bounding box center [242, 294] width 76 height 14
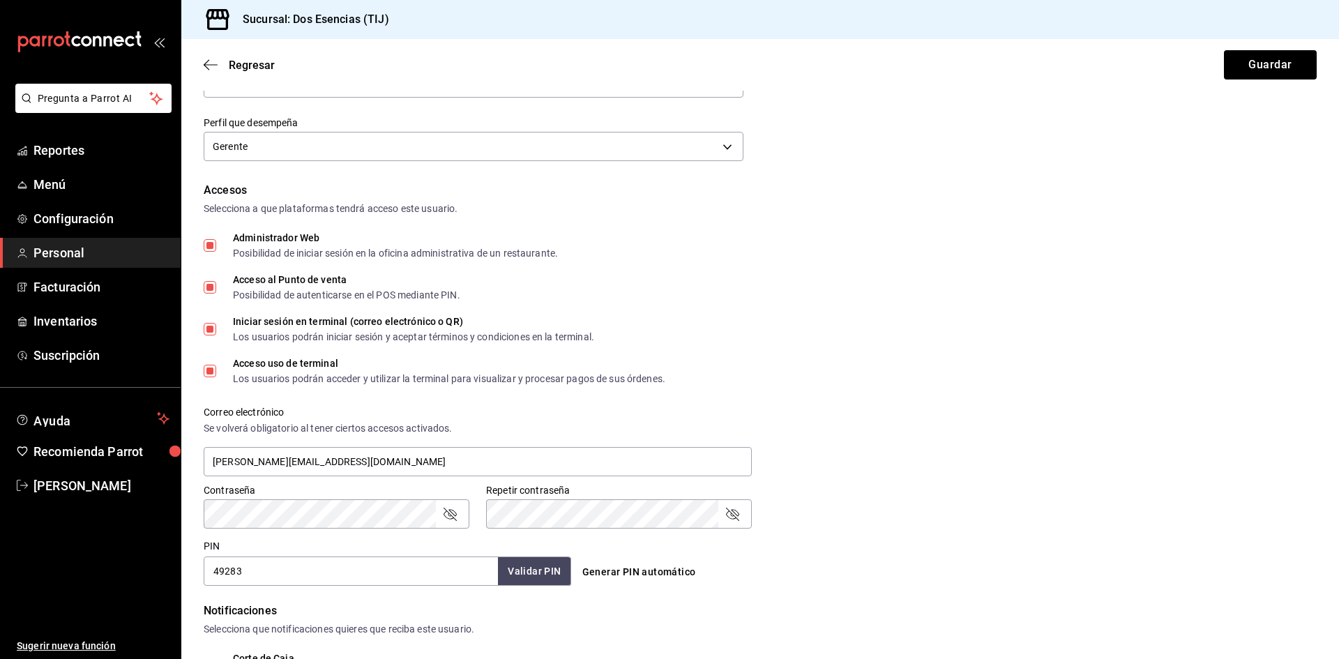
scroll to position [279, 0]
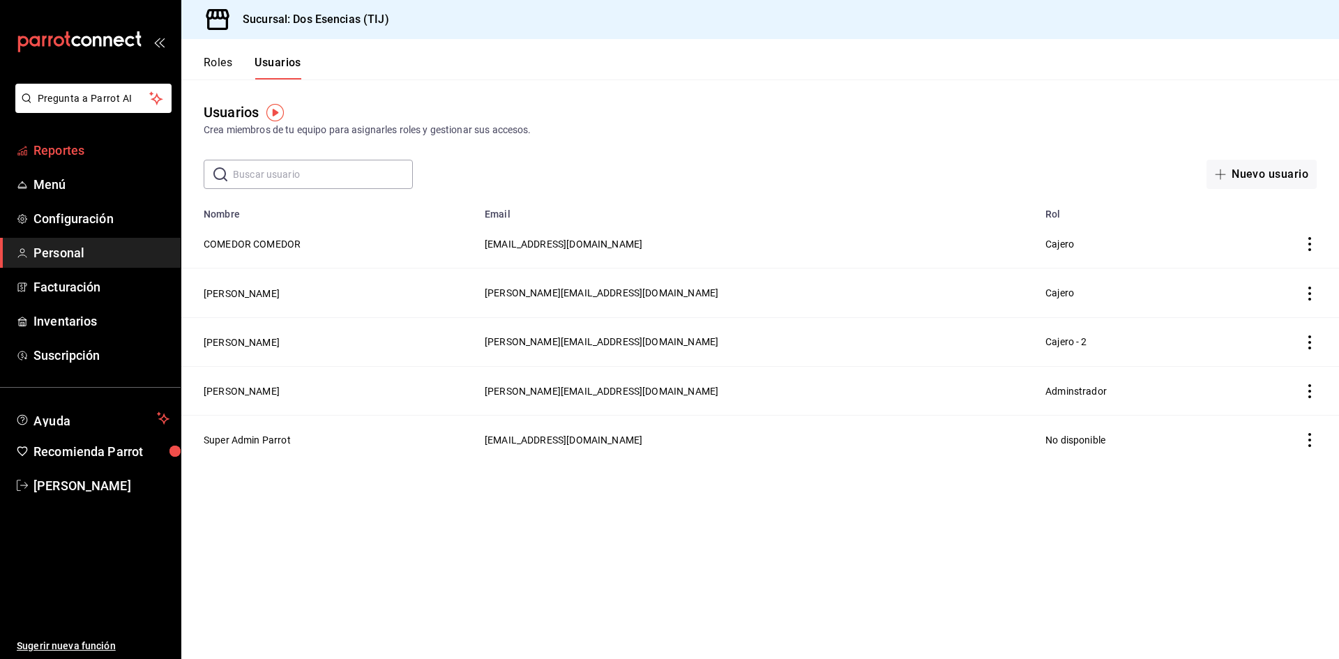
click at [85, 144] on span "Reportes" at bounding box center [101, 150] width 136 height 19
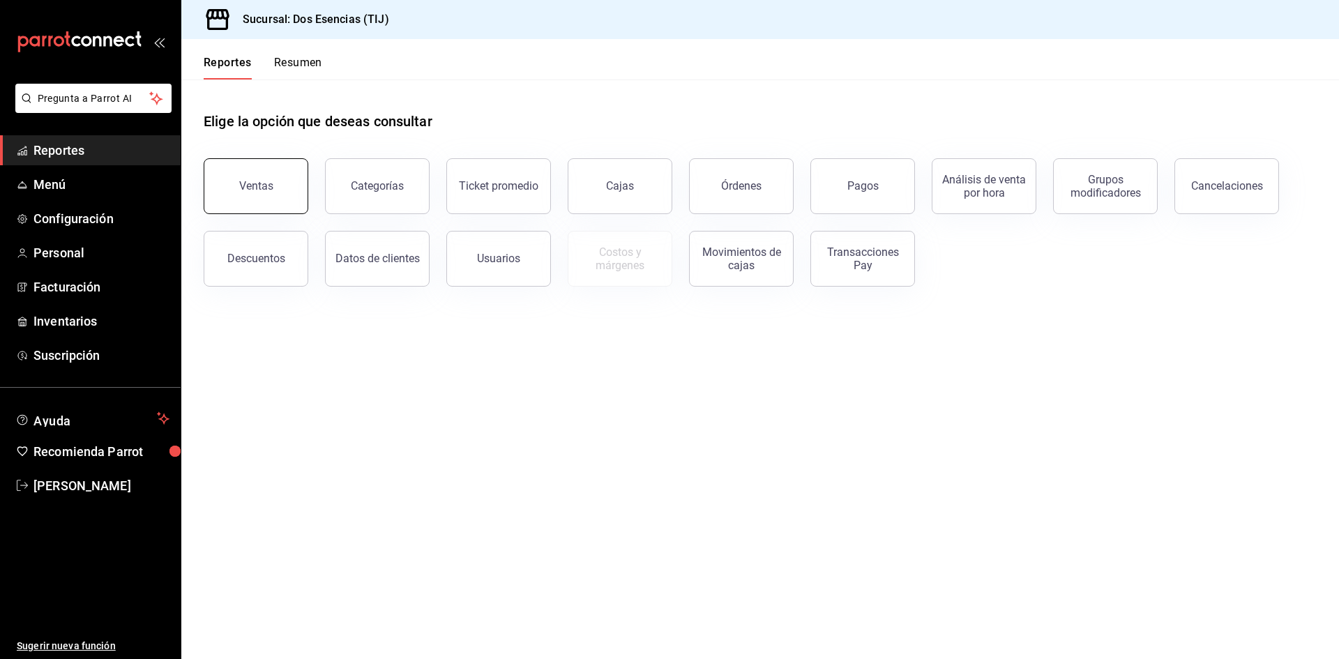
click at [265, 185] on div "Ventas" at bounding box center [256, 185] width 34 height 13
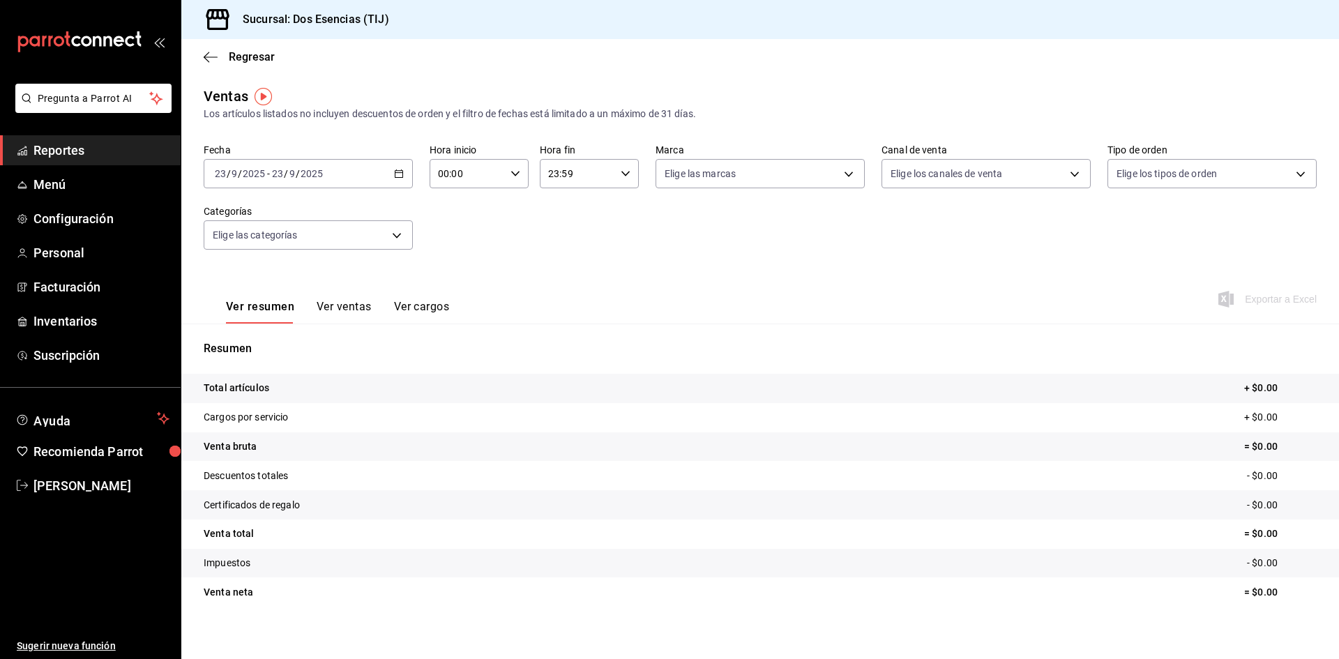
click at [395, 174] on \(Stroke\) "button" at bounding box center [399, 174] width 8 height 8
click at [248, 341] on span "Rango de fechas" at bounding box center [269, 341] width 108 height 15
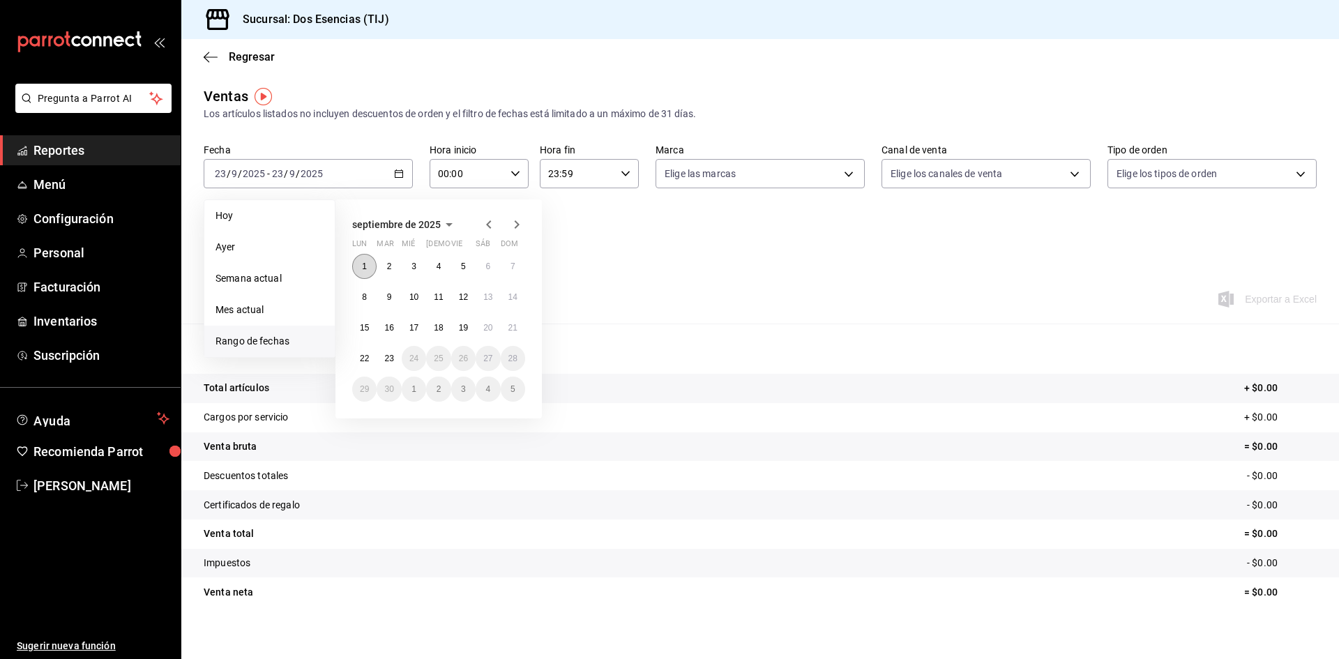
click at [368, 262] on button "1" at bounding box center [364, 266] width 24 height 25
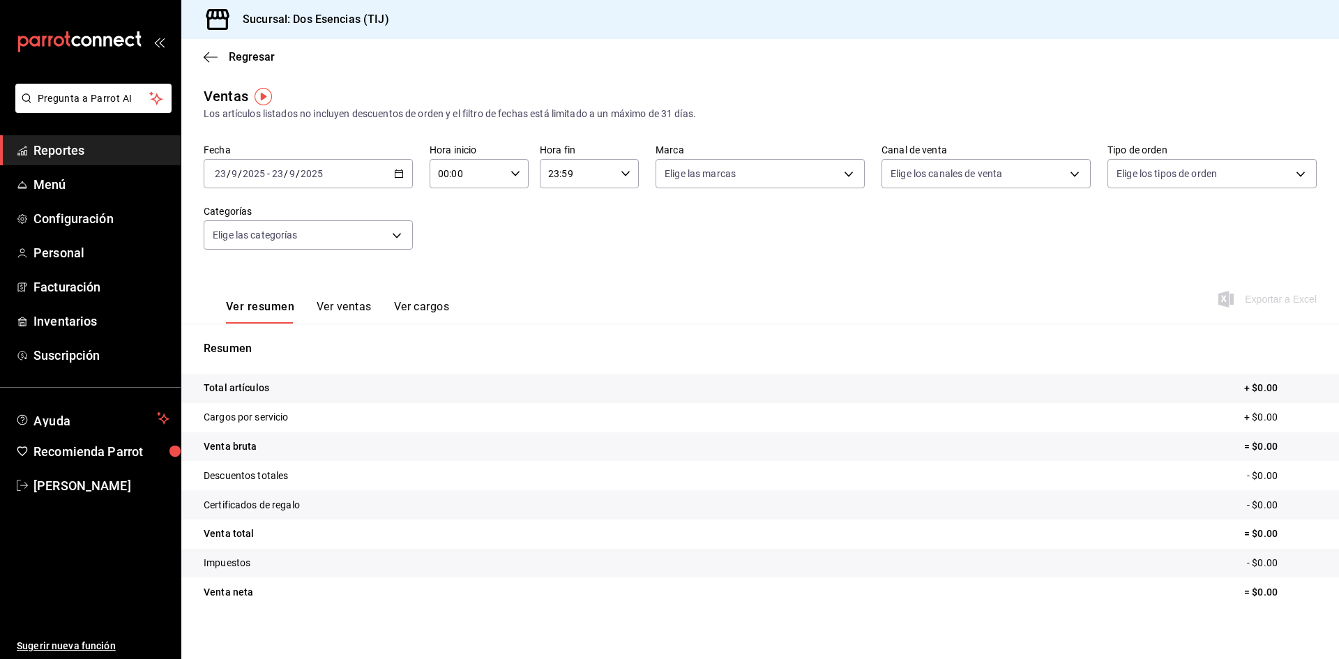
click at [369, 355] on p "Resumen" at bounding box center [760, 348] width 1113 height 17
click at [359, 355] on p "Resumen" at bounding box center [760, 348] width 1113 height 17
click at [739, 349] on p "Resumen" at bounding box center [760, 348] width 1113 height 17
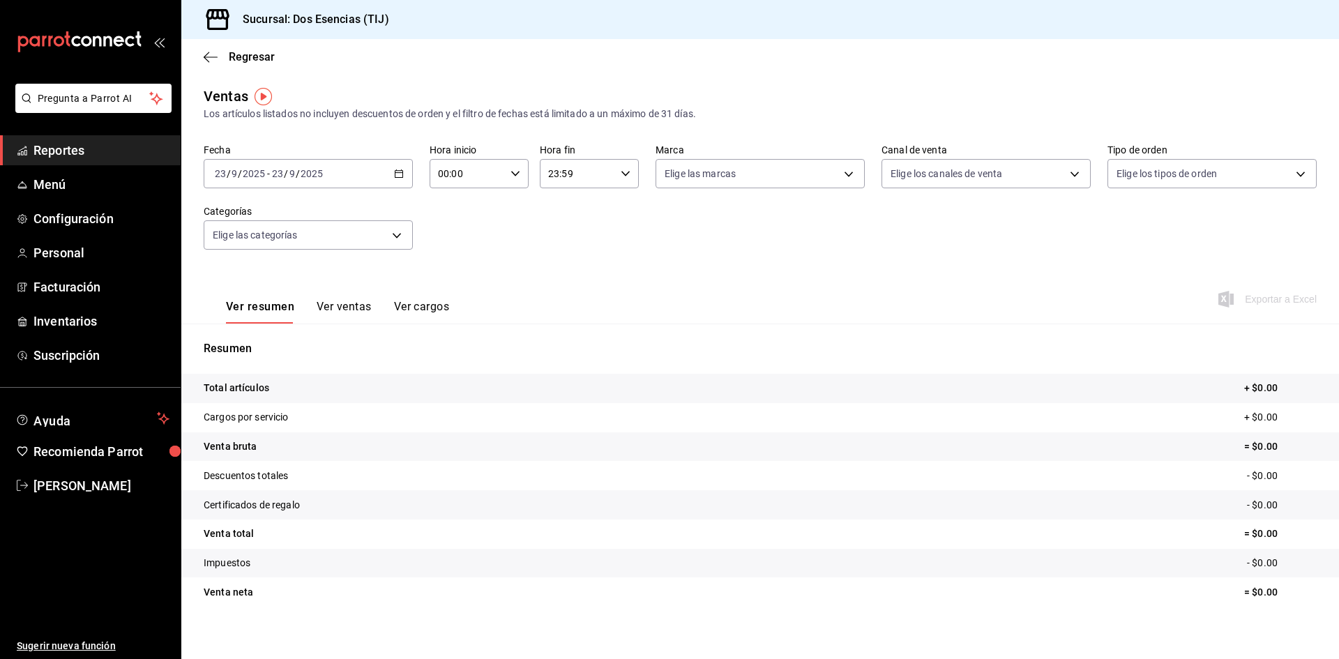
click at [235, 218] on div "Elige las categorías" at bounding box center [308, 232] width 209 height 35
click at [61, 182] on span "Menú" at bounding box center [101, 184] width 136 height 19
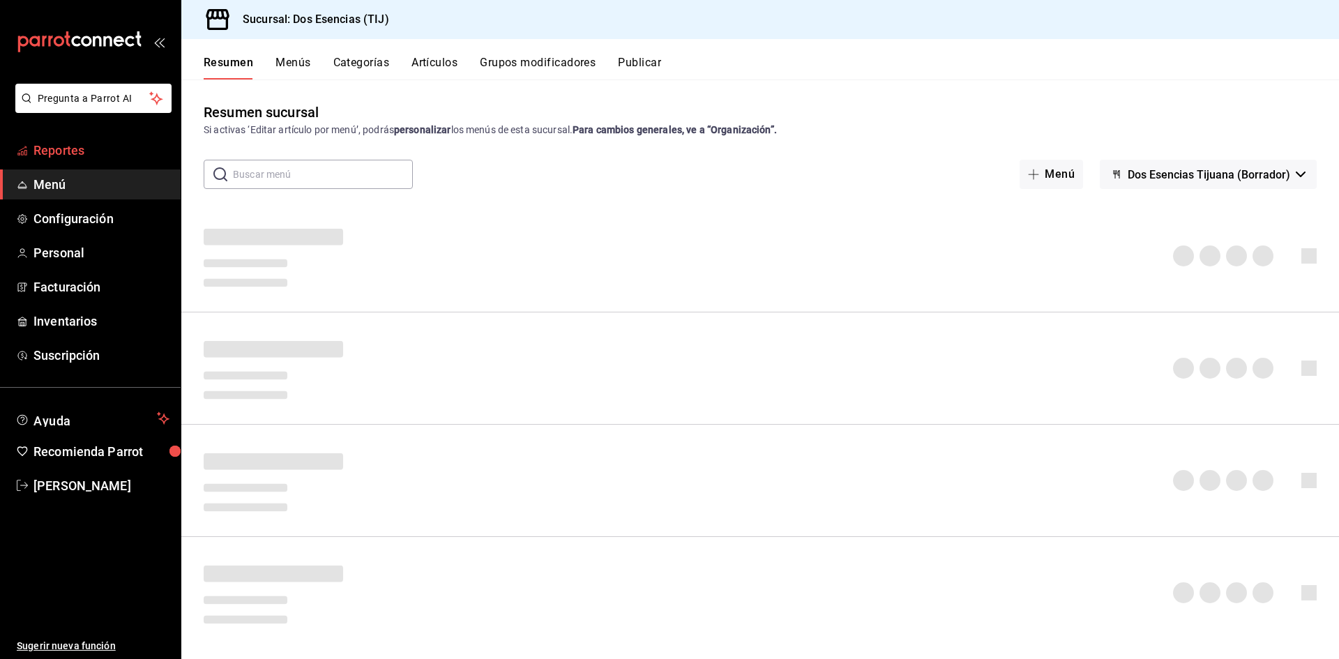
click at [73, 149] on span "Reportes" at bounding box center [101, 150] width 136 height 19
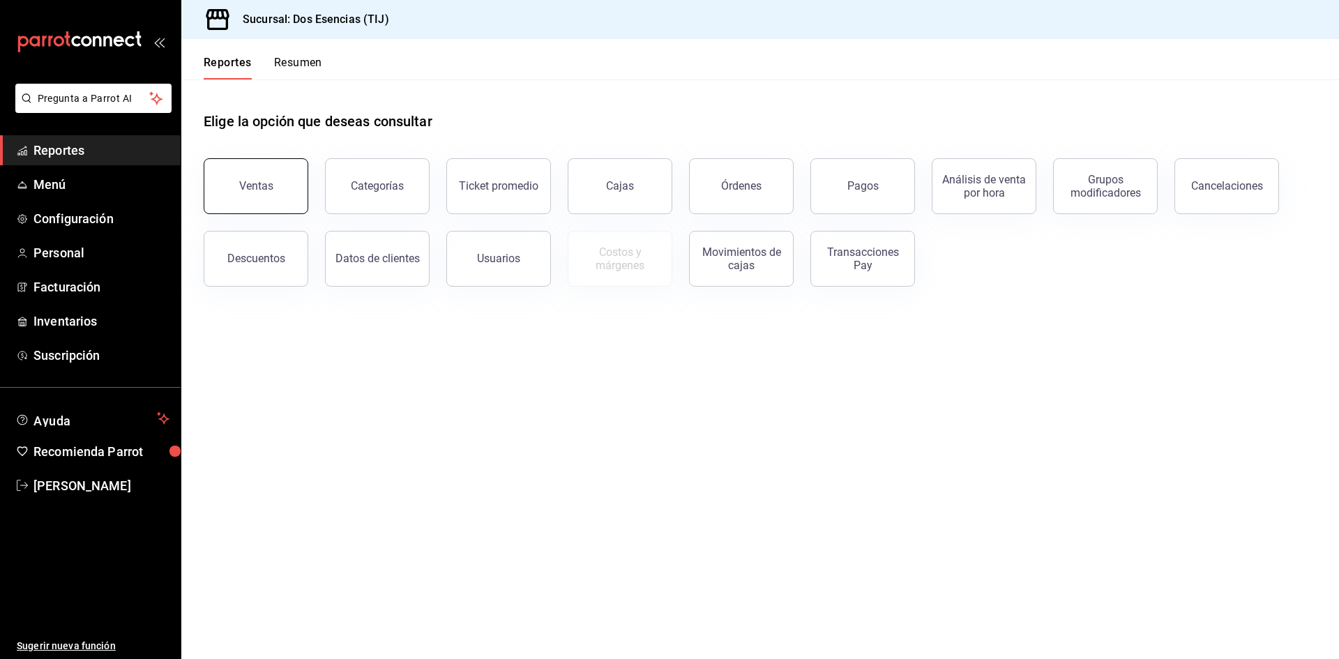
click at [273, 183] on button "Ventas" at bounding box center [256, 186] width 105 height 56
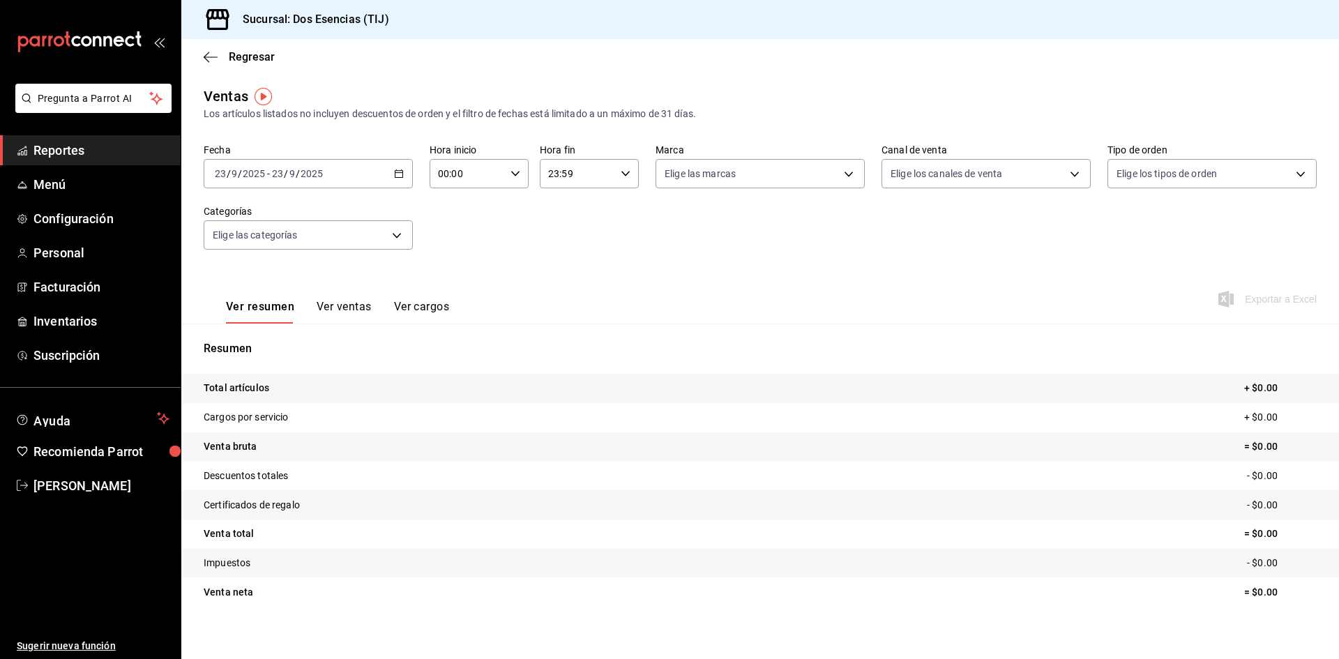
click at [395, 174] on \(Stroke\) "button" at bounding box center [399, 174] width 8 height 8
click at [238, 250] on span "Ayer" at bounding box center [269, 247] width 108 height 15
